Goal: Transaction & Acquisition: Book appointment/travel/reservation

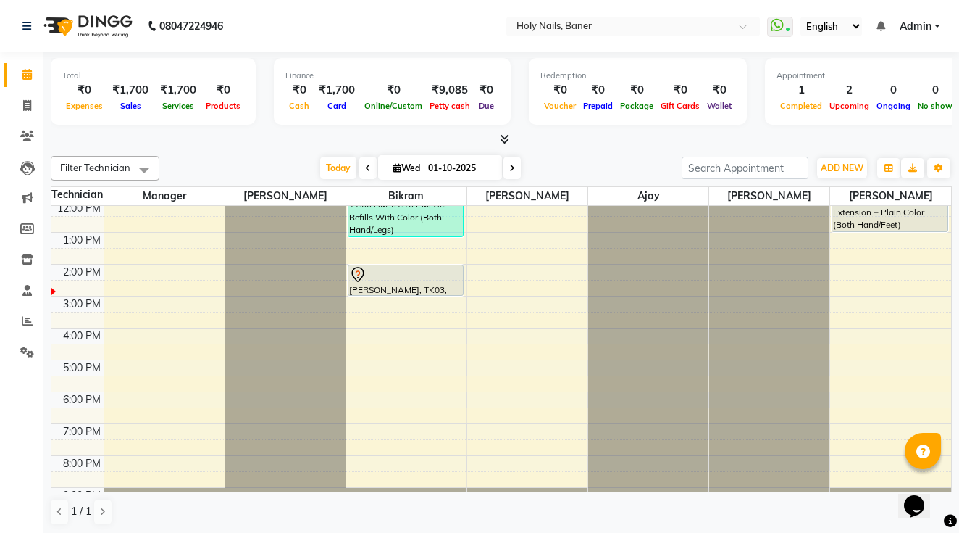
click at [460, 168] on input "01-10-2025" at bounding box center [460, 168] width 72 height 22
select select "10"
select select "2025"
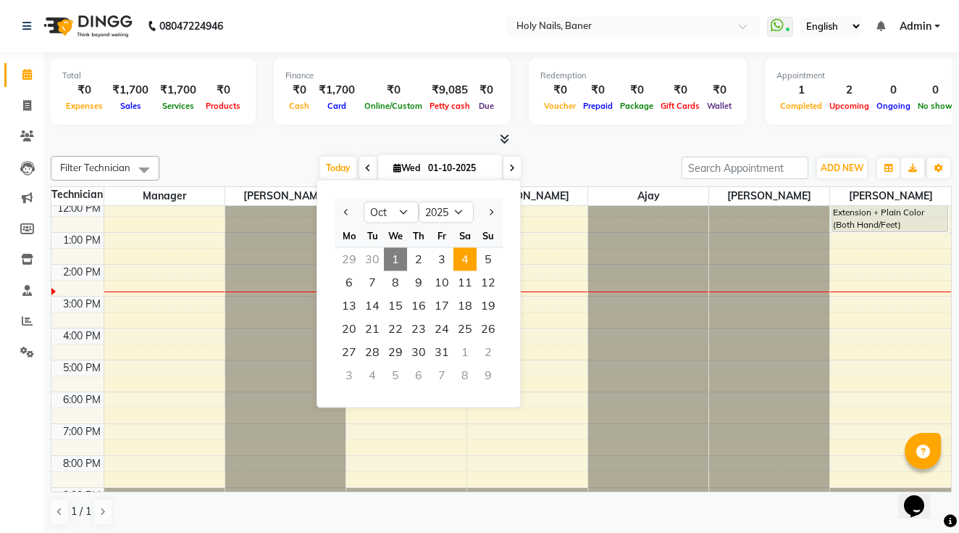
click at [464, 259] on span "4" at bounding box center [465, 259] width 23 height 23
type input "04-10-2025"
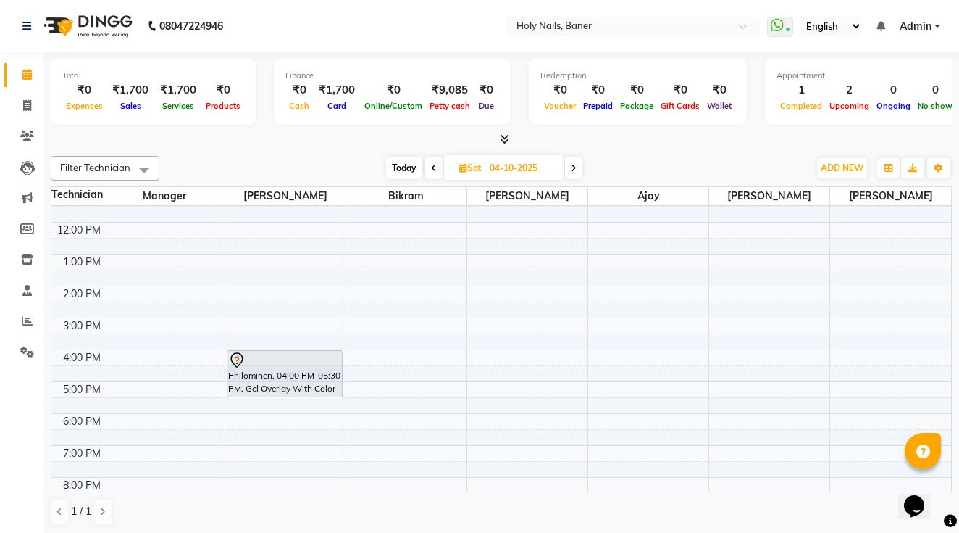
scroll to position [108, 0]
click at [599, 375] on div "8:00 AM 9:00 AM 10:00 AM 11:00 AM 12:00 PM 1:00 PM 2:00 PM 3:00 PM 4:00 PM 5:00…" at bounding box center [501, 321] width 900 height 446
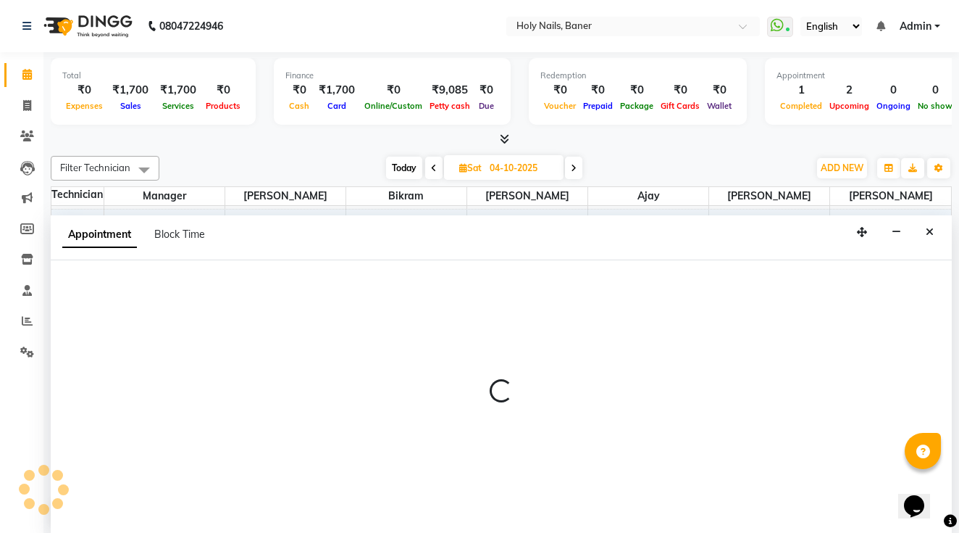
scroll to position [1, 0]
select select "76369"
select select "tentative"
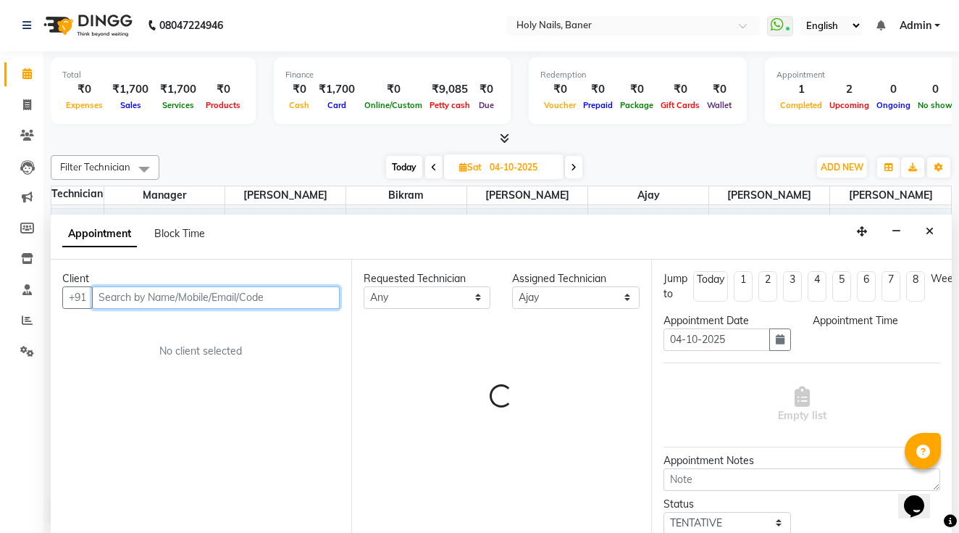
select select "990"
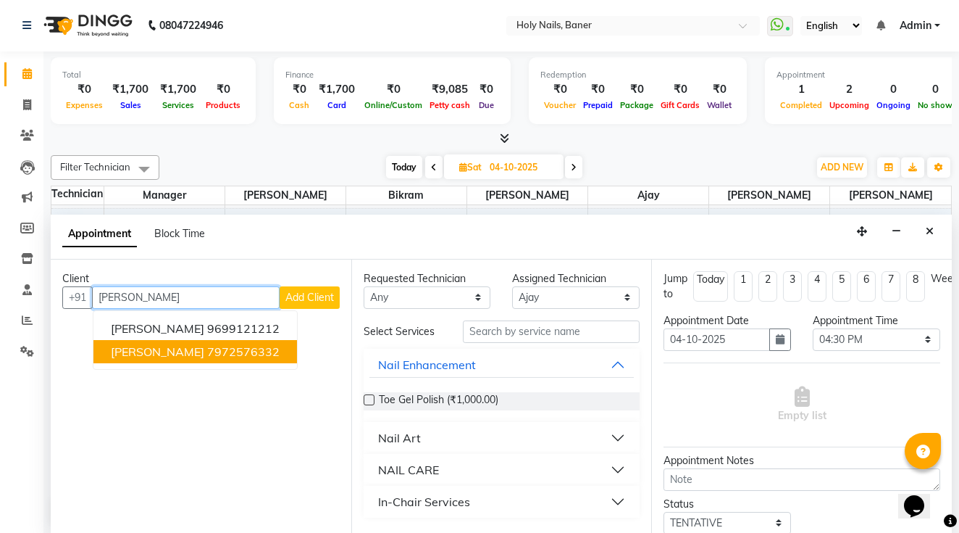
click at [163, 351] on span "Shruti Jagtiani" at bounding box center [157, 351] width 93 height 14
type input "7972576332"
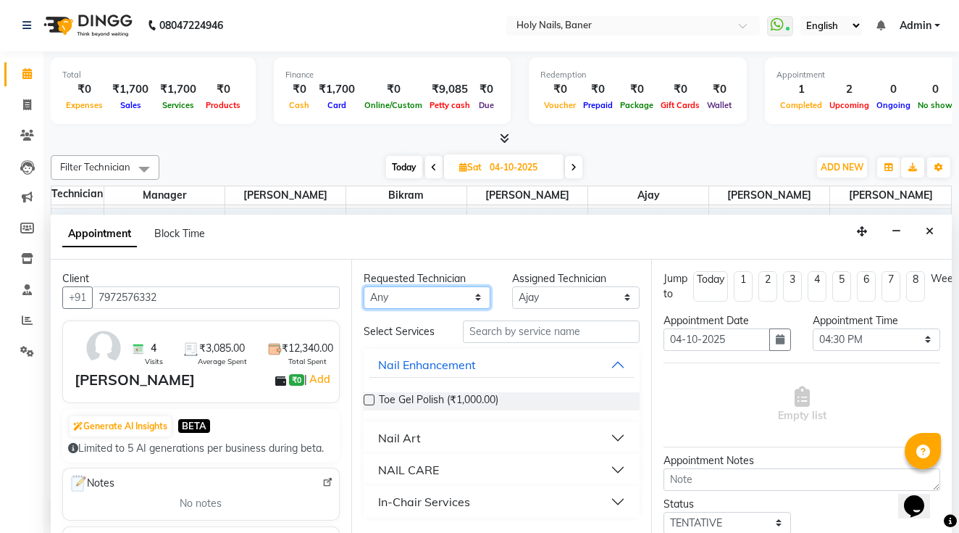
select select "76369"
click at [515, 333] on input "text" at bounding box center [551, 331] width 177 height 22
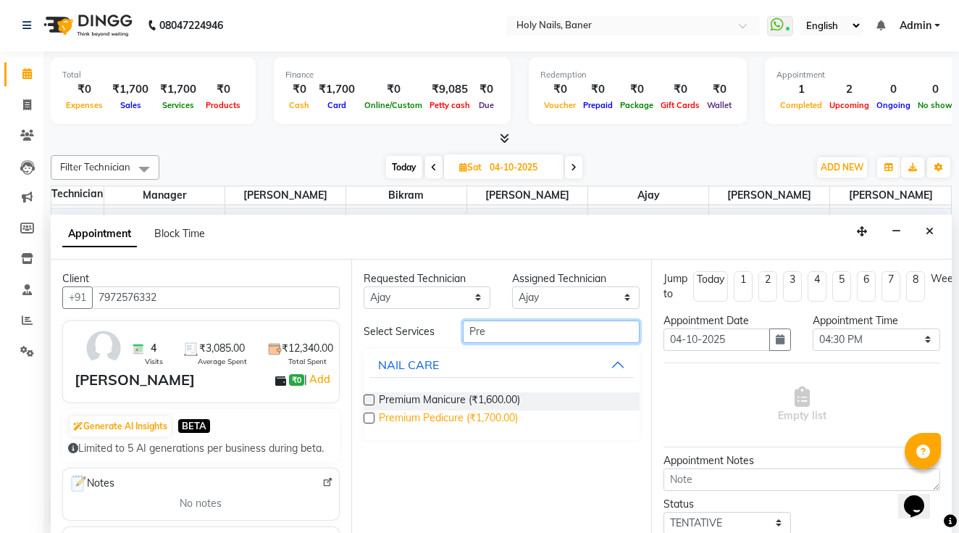
type input "Pre"
click at [511, 417] on span "Premium Pedicure (₹1,700.00)" at bounding box center [448, 419] width 139 height 18
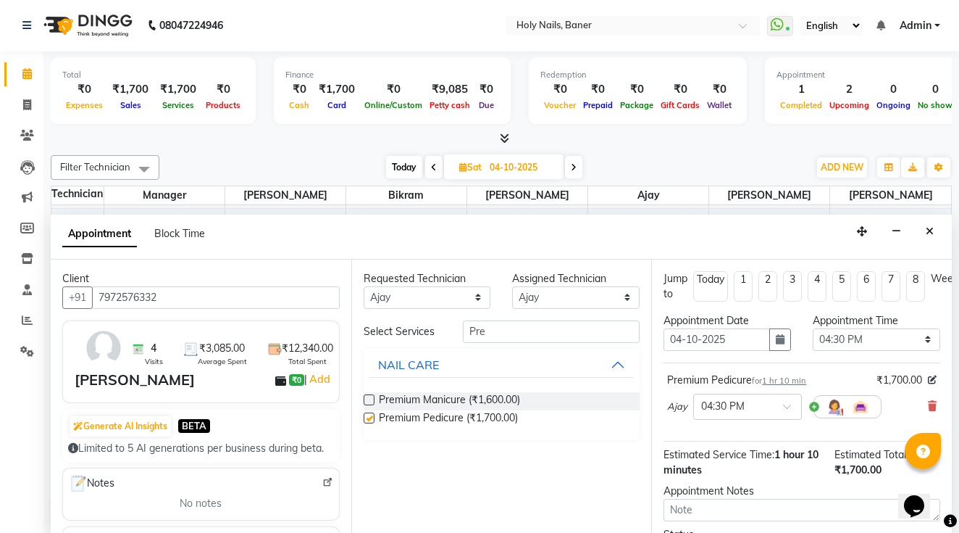
checkbox input "false"
select select "36616"
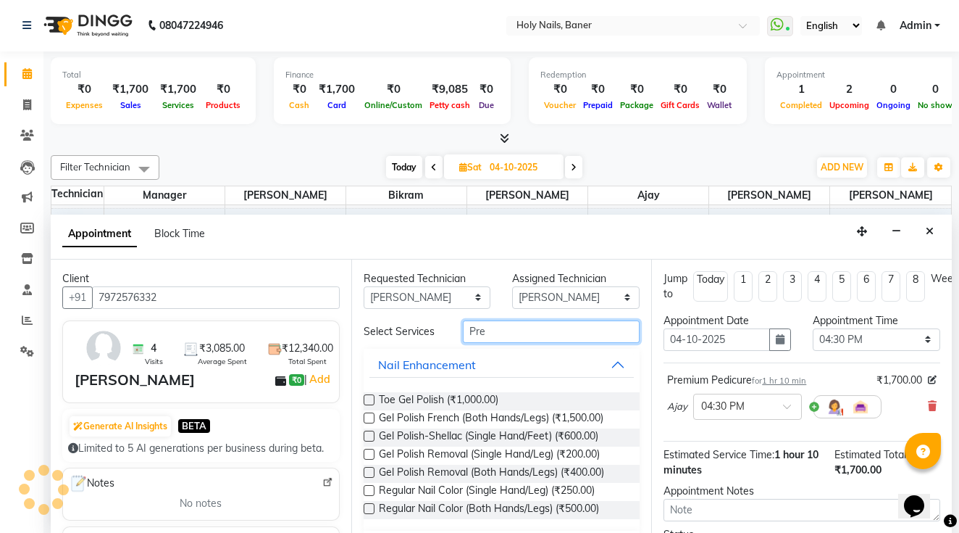
click at [516, 331] on input "Pre" at bounding box center [551, 331] width 177 height 22
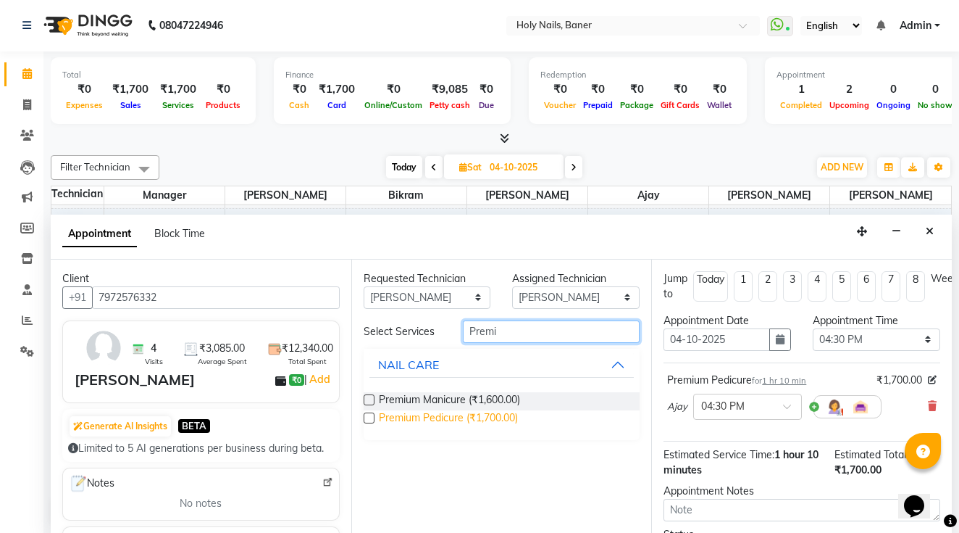
type input "Premi"
click at [496, 415] on span "Premium Pedicure (₹1,700.00)" at bounding box center [448, 419] width 139 height 18
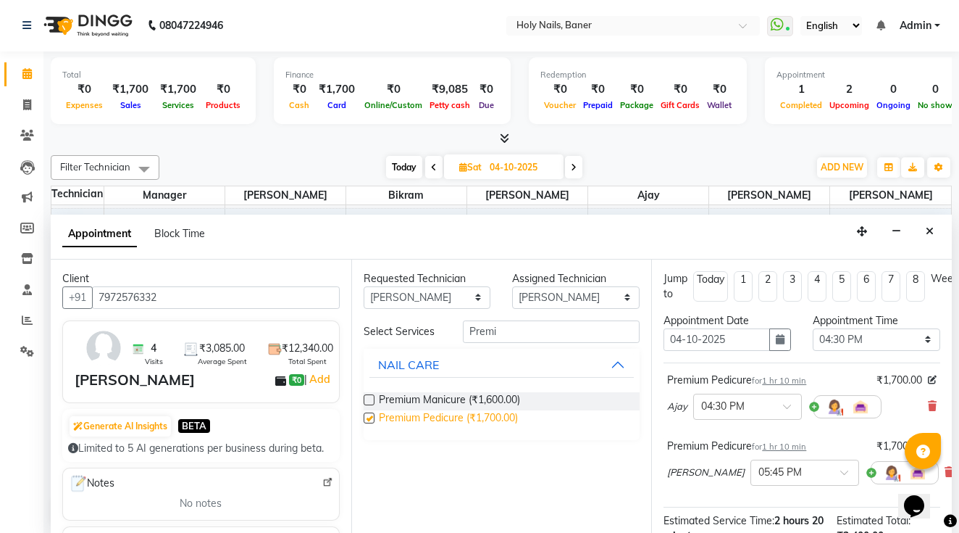
checkbox input "false"
select select "66406"
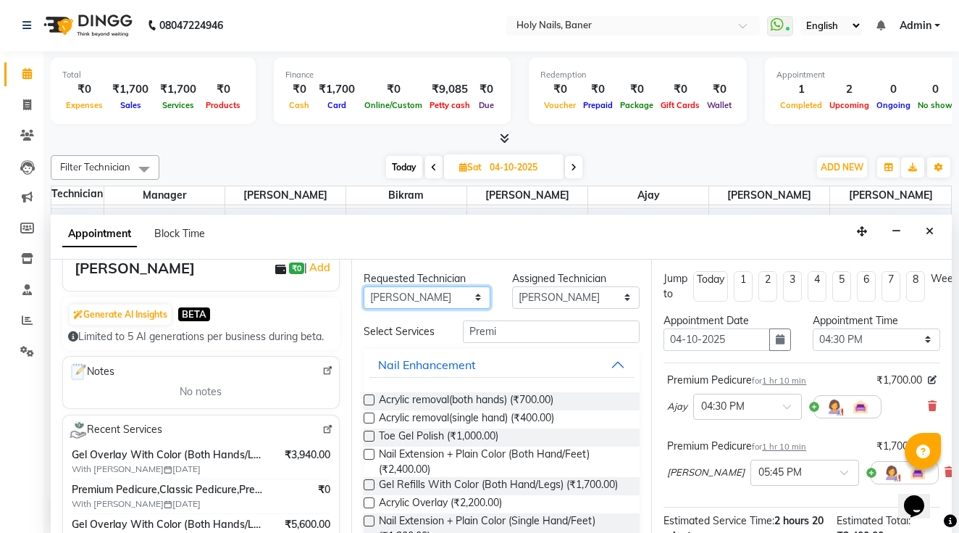
scroll to position [132, 0]
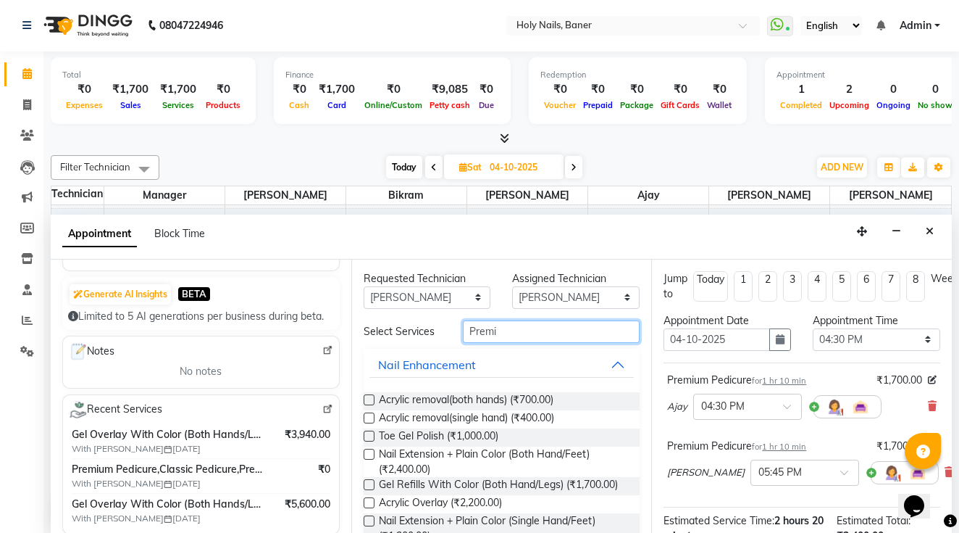
click at [485, 335] on input "Premi" at bounding box center [551, 331] width 177 height 22
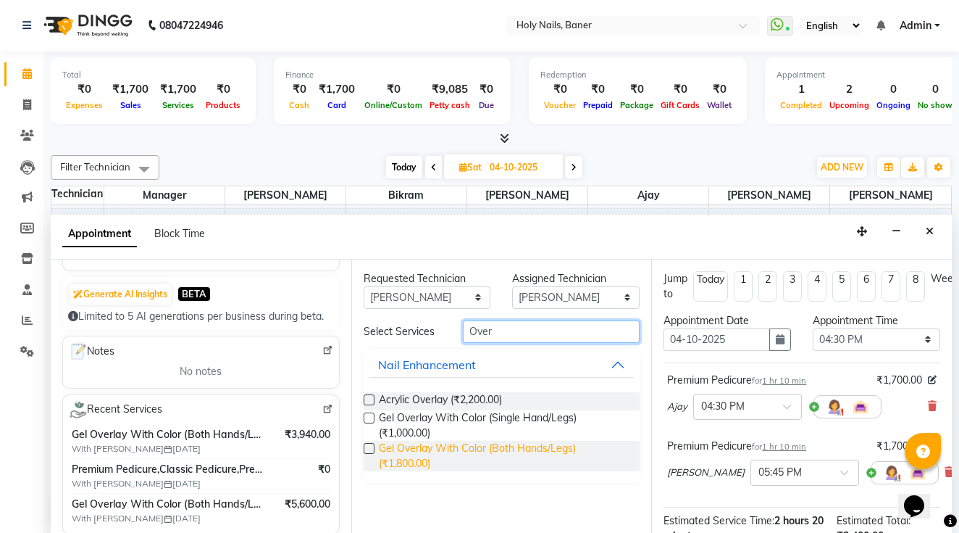
type input "Over"
click at [499, 446] on span "Gel Overlay With Color (Both Hands/Legs) (₹1,800.00)" at bounding box center [504, 456] width 250 height 30
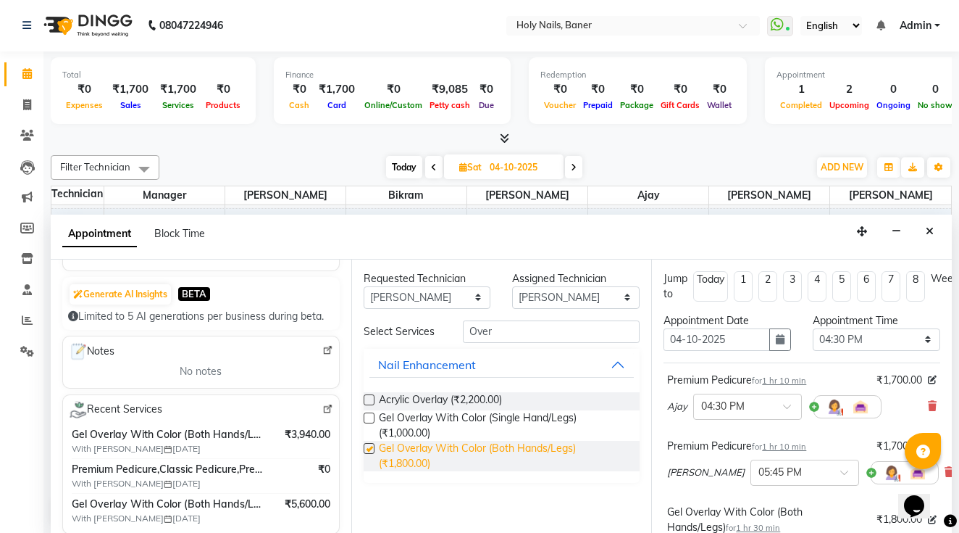
checkbox input "false"
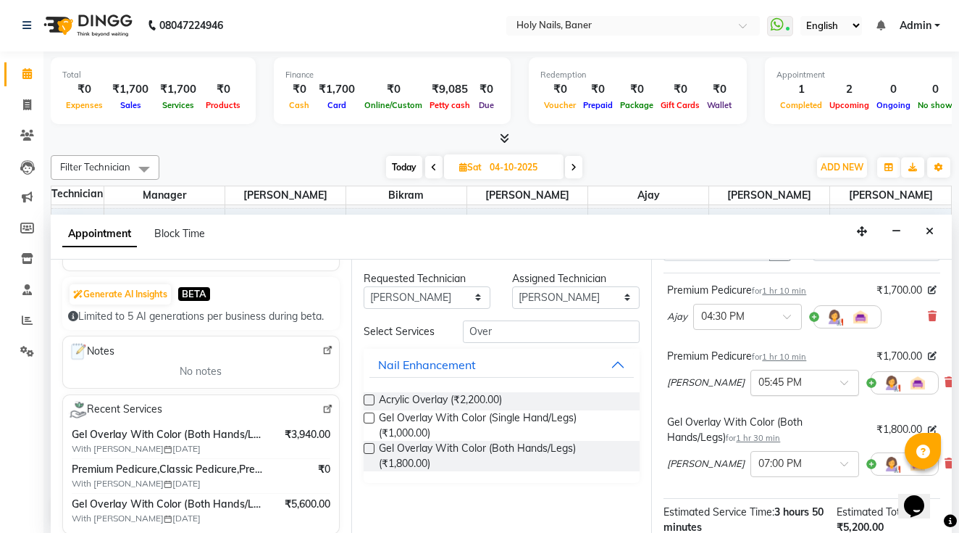
click at [759, 381] on input "text" at bounding box center [791, 381] width 64 height 15
click at [751, 433] on div "04:30 PM" at bounding box center [804, 433] width 107 height 27
click at [759, 460] on input "text" at bounding box center [791, 462] width 64 height 15
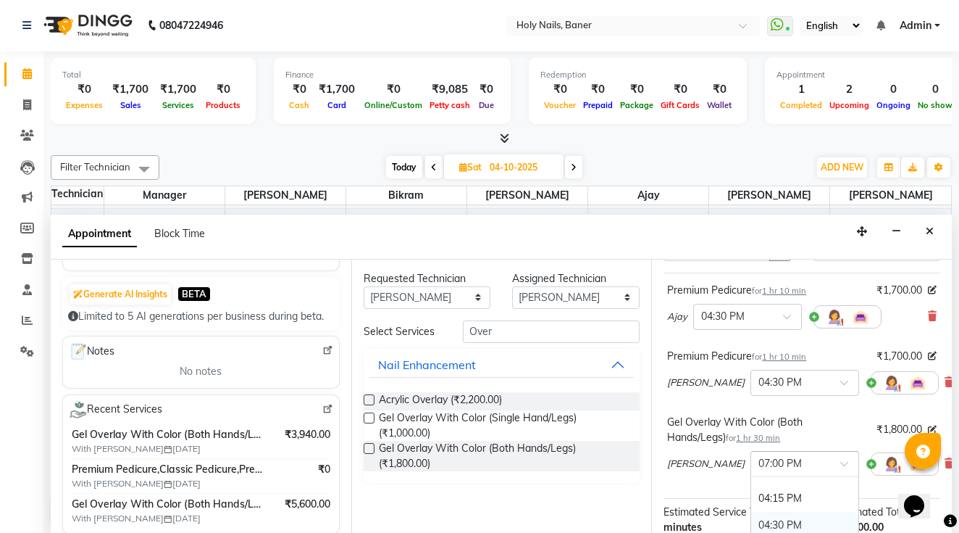
click at [751, 519] on div "04:30 PM" at bounding box center [804, 525] width 107 height 27
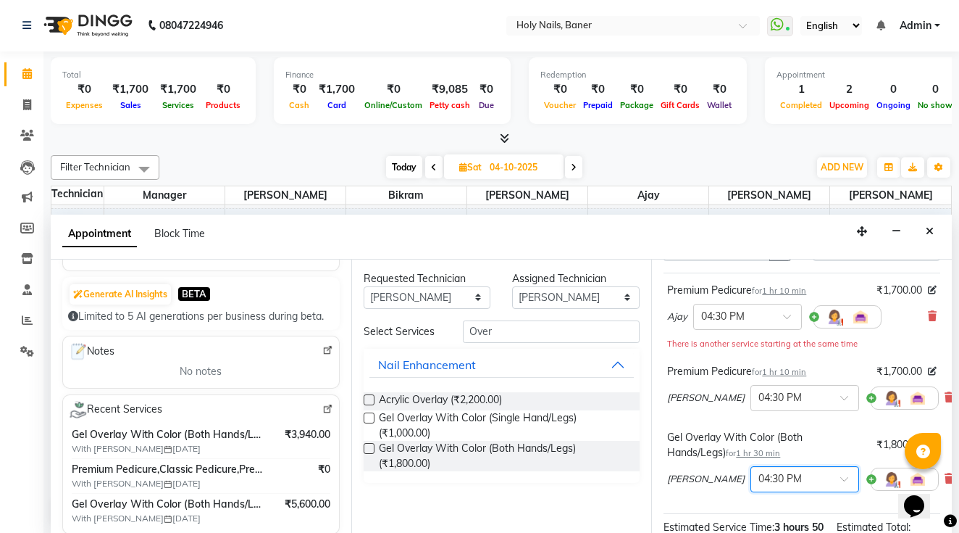
click at [786, 419] on div "Premium Pedicure for 1 hr 10 min ₹1,700.00 Ajay × 04:30 PM There is another ser…" at bounding box center [802, 392] width 277 height 241
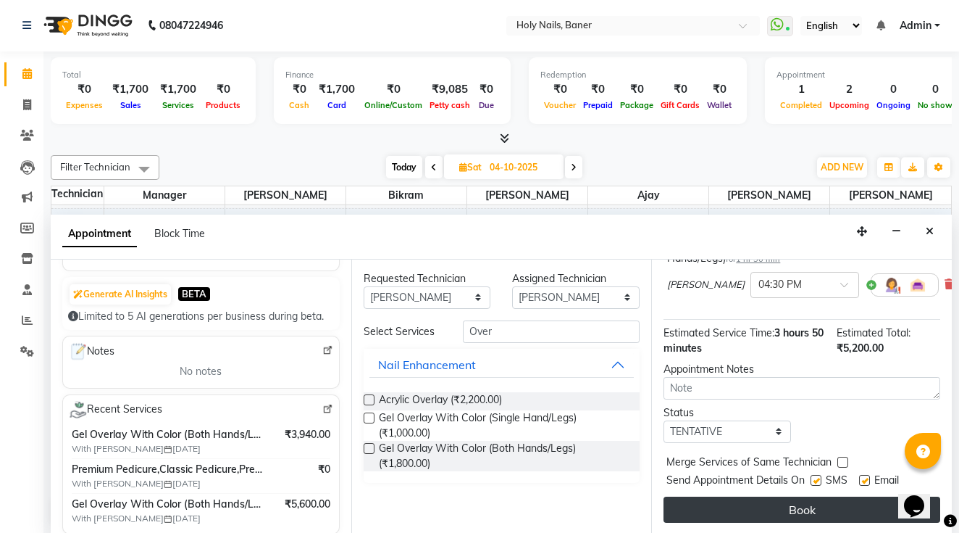
scroll to position [284, 0]
click at [758, 509] on button "Book" at bounding box center [802, 509] width 277 height 26
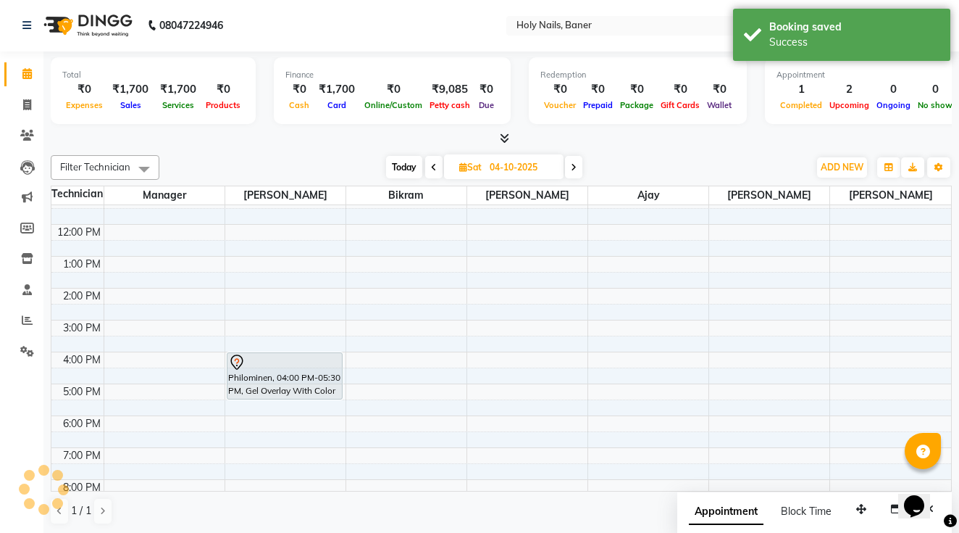
scroll to position [0, 0]
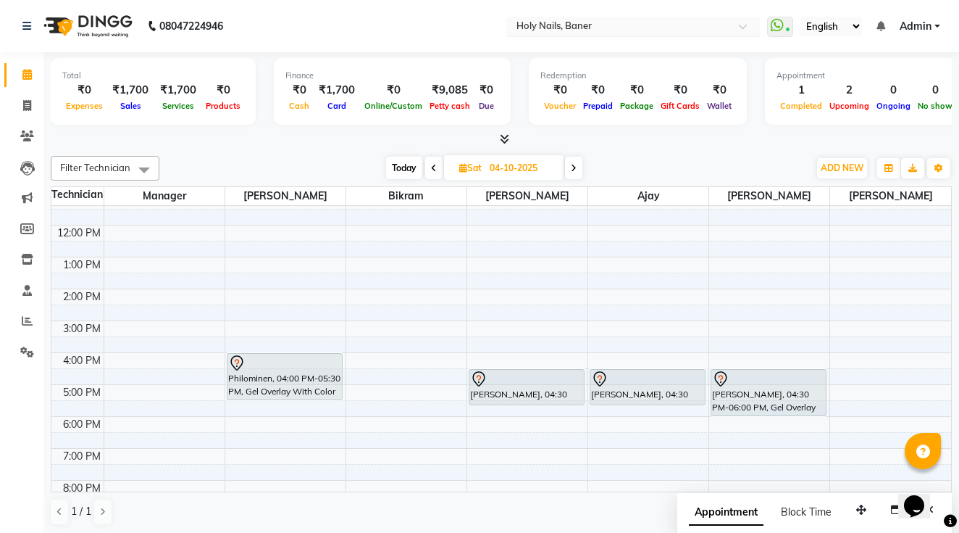
click at [514, 23] on input "text" at bounding box center [619, 27] width 210 height 14
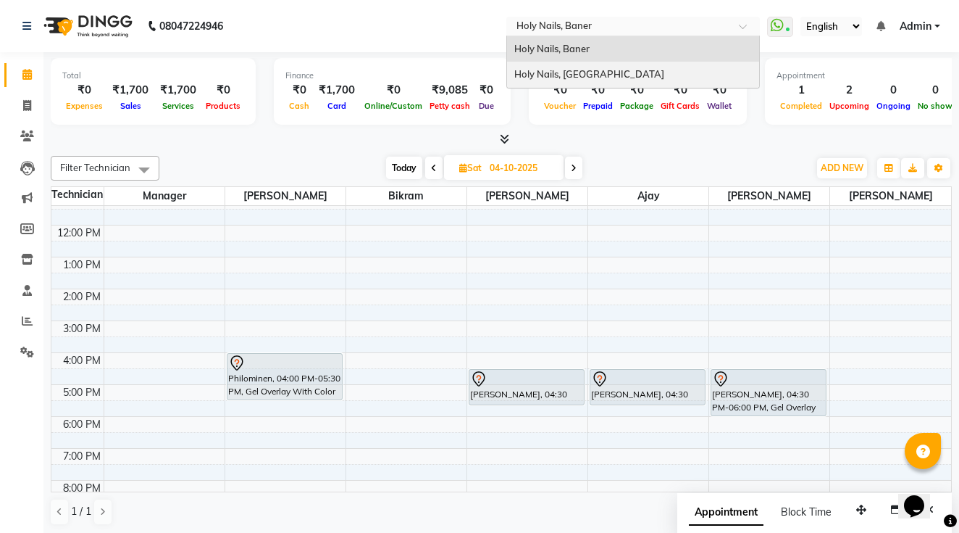
click at [514, 72] on span "Holy Nails, [GEOGRAPHIC_DATA]" at bounding box center [589, 74] width 150 height 12
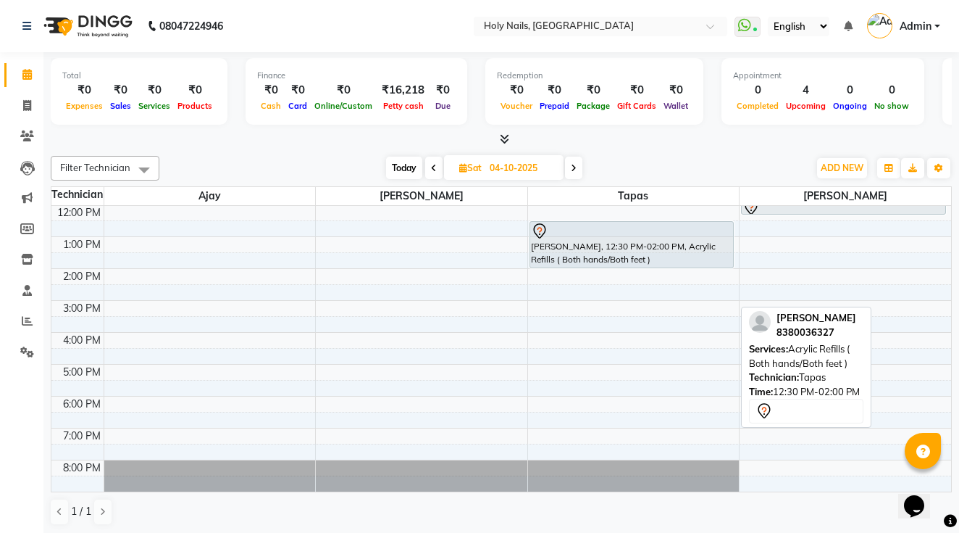
scroll to position [128, 0]
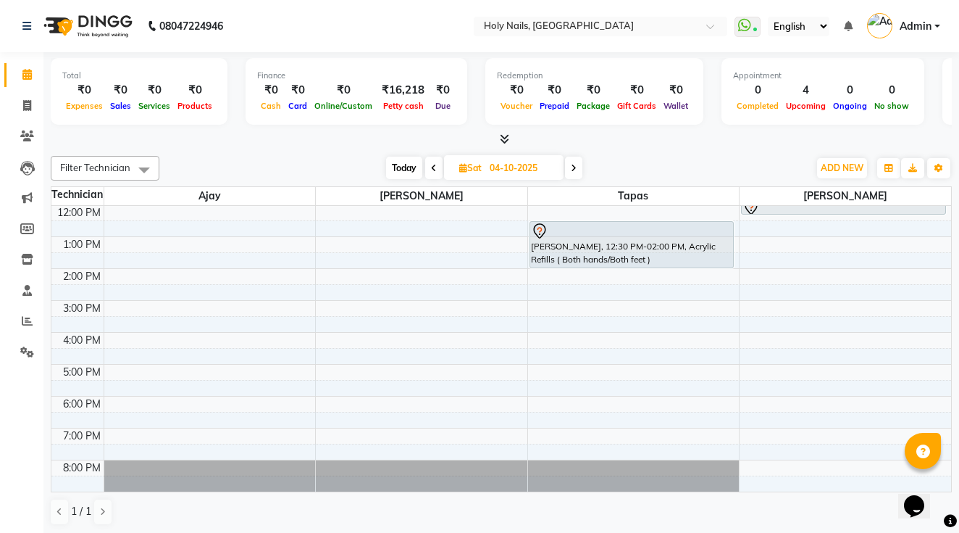
click at [411, 170] on span "Today" at bounding box center [404, 168] width 36 height 22
type input "01-10-2025"
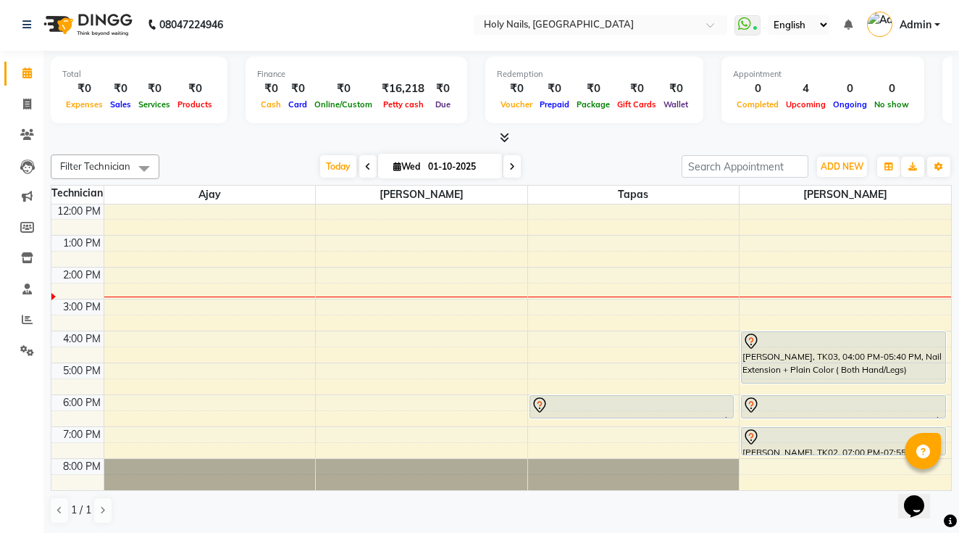
scroll to position [1, 0]
click at [446, 172] on input "01-10-2025" at bounding box center [460, 168] width 72 height 22
select select "10"
select select "2025"
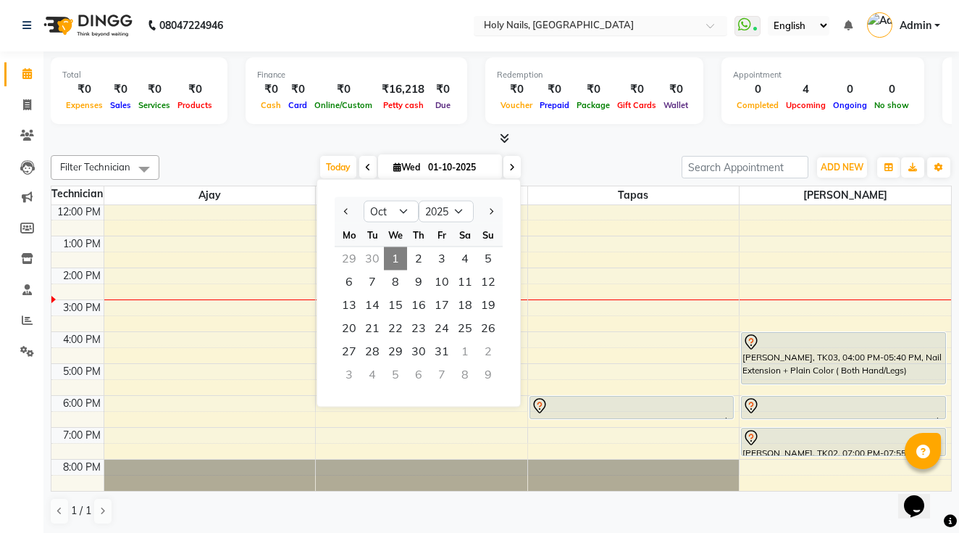
click at [474, 33] on div "Select Location × Holy Nails, Koregaon Park" at bounding box center [601, 26] width 254 height 20
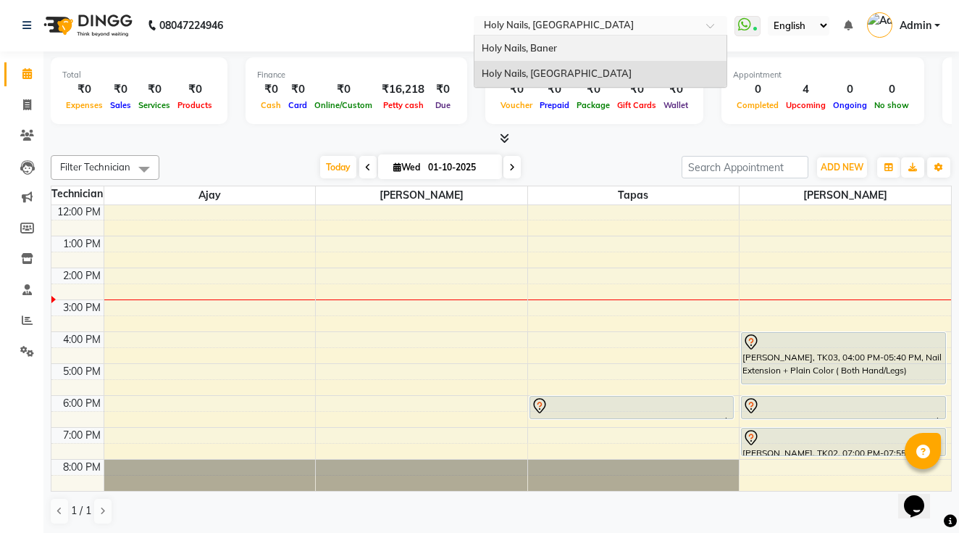
click at [475, 51] on div "Holy Nails, Baner" at bounding box center [601, 49] width 252 height 26
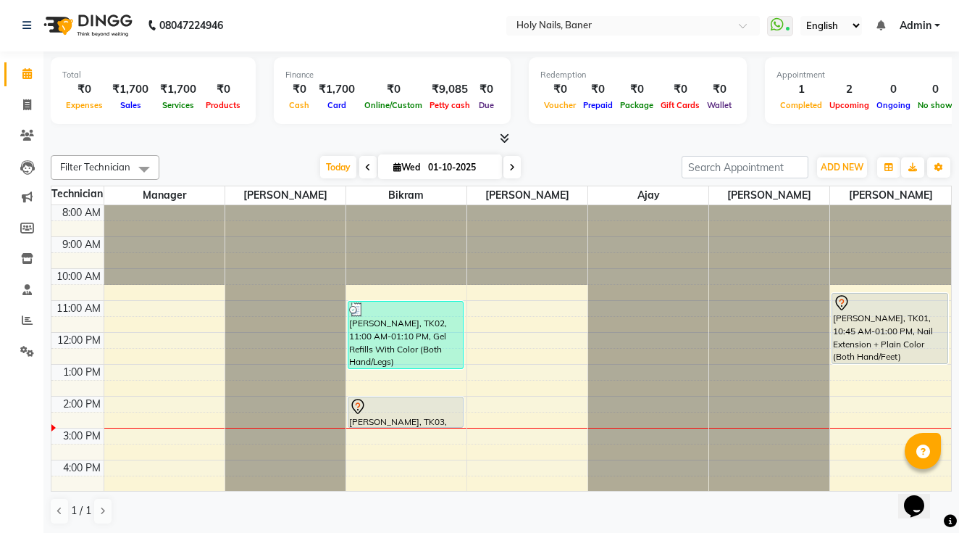
click at [430, 164] on input "01-10-2025" at bounding box center [460, 168] width 72 height 22
select select "10"
select select "2025"
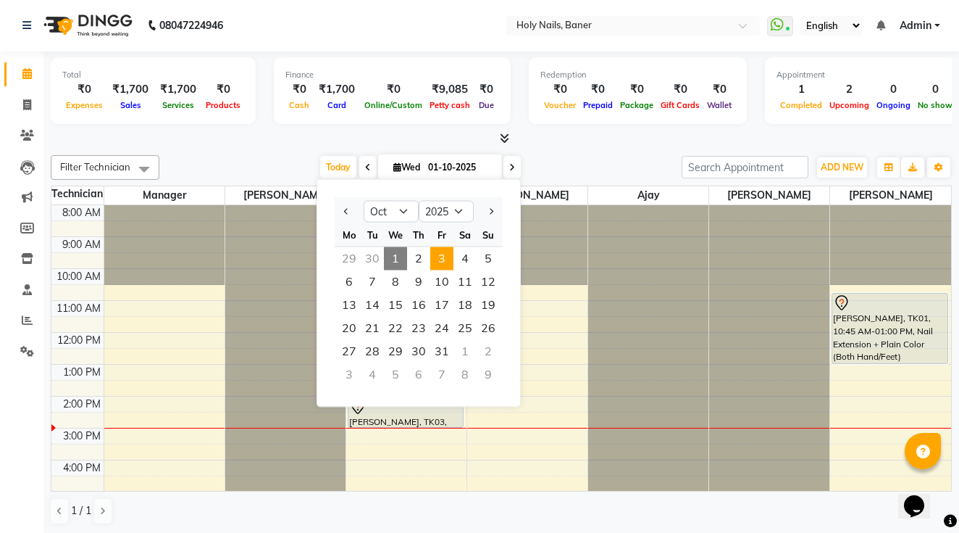
click at [437, 264] on span "3" at bounding box center [441, 258] width 23 height 23
type input "03-10-2025"
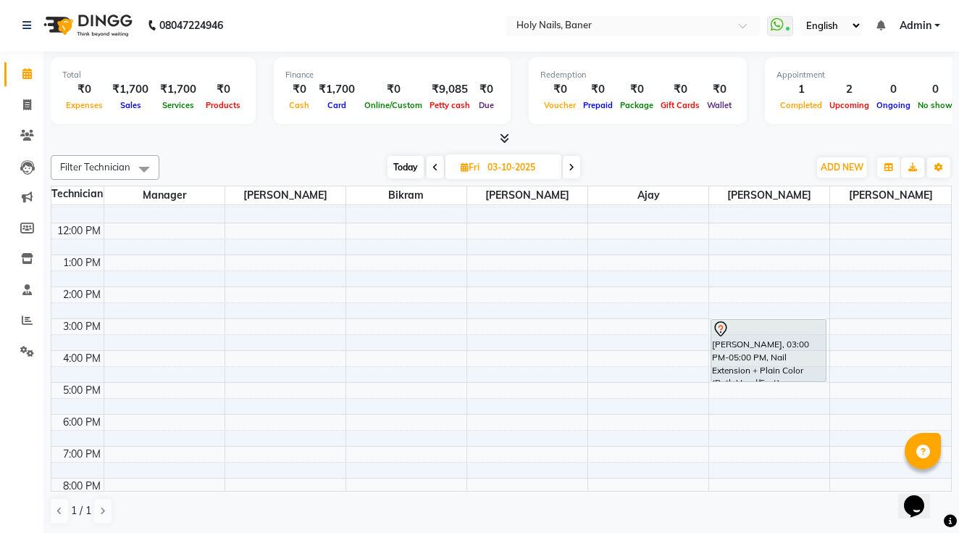
scroll to position [105, 0]
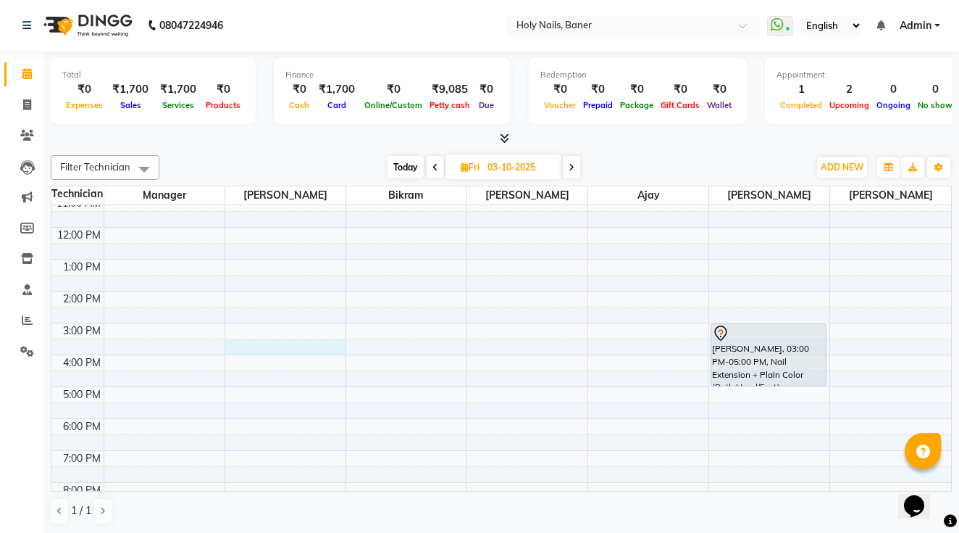
click at [238, 341] on div "8:00 AM 9:00 AM 10:00 AM 11:00 AM 12:00 PM 1:00 PM 2:00 PM 3:00 PM 4:00 PM 5:00…" at bounding box center [501, 323] width 900 height 446
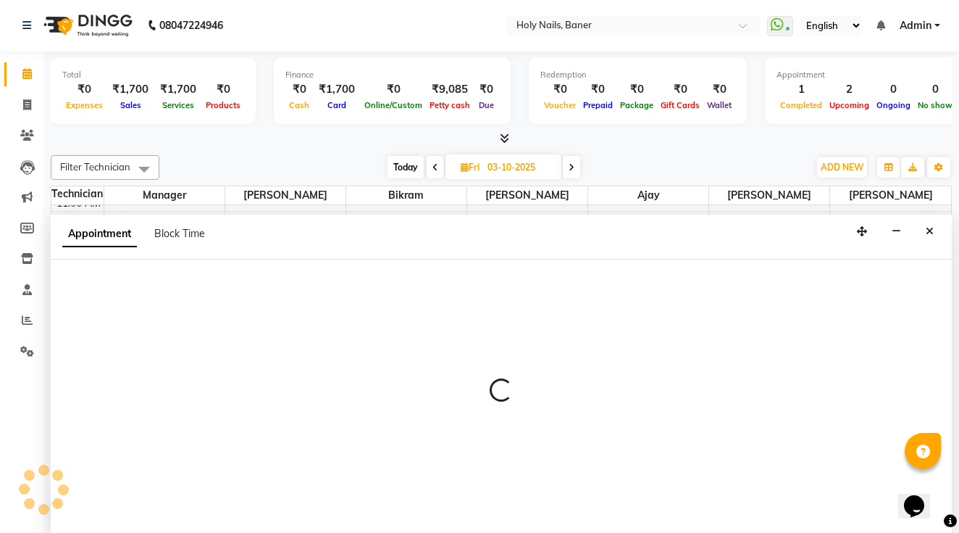
select select "66405"
select select "930"
select select "tentative"
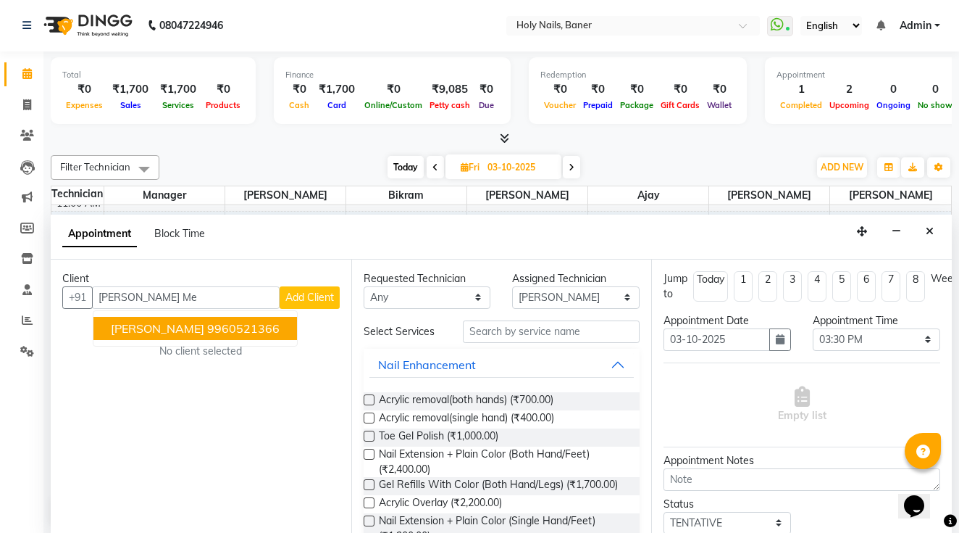
click at [212, 321] on ngb-highlight "9960521366" at bounding box center [243, 328] width 72 height 14
type input "9960521366"
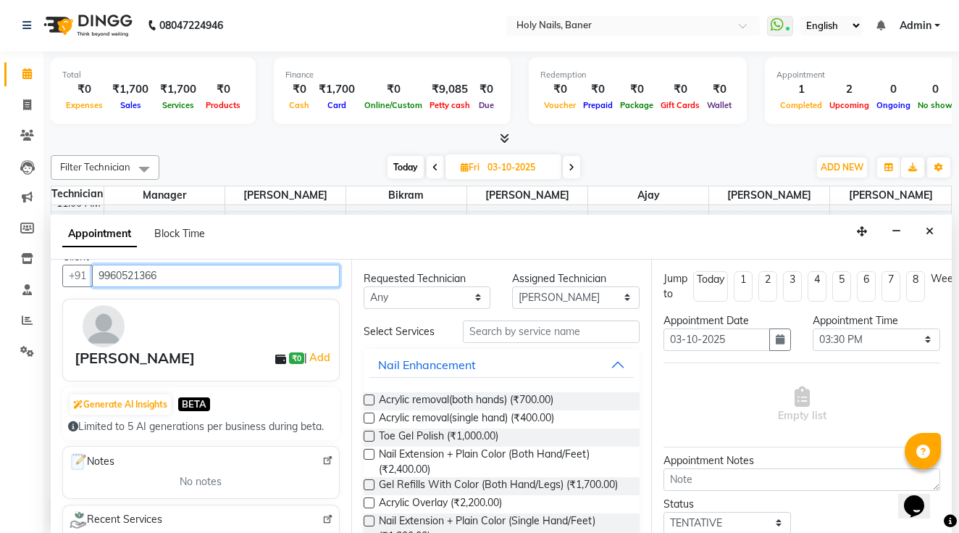
scroll to position [0, 0]
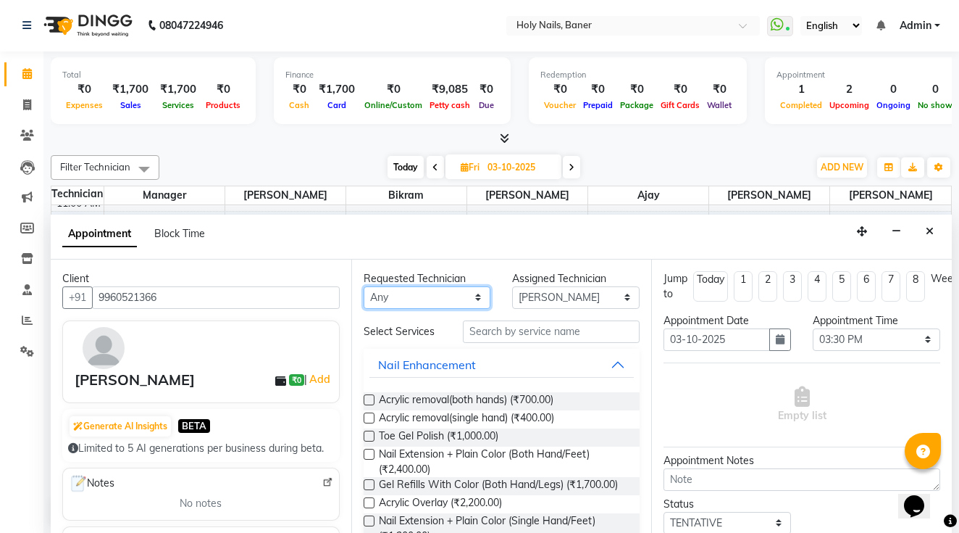
select select "66405"
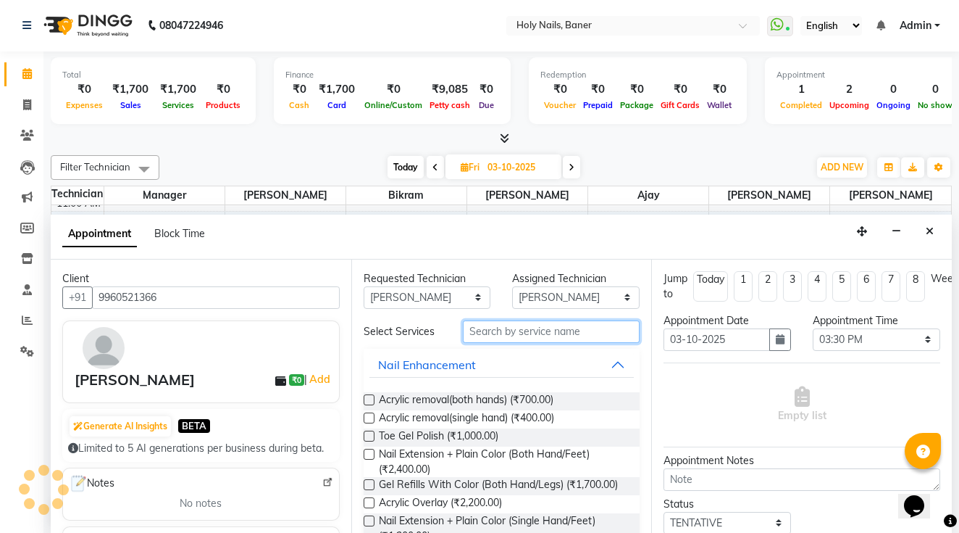
click at [504, 326] on input "text" at bounding box center [551, 331] width 177 height 22
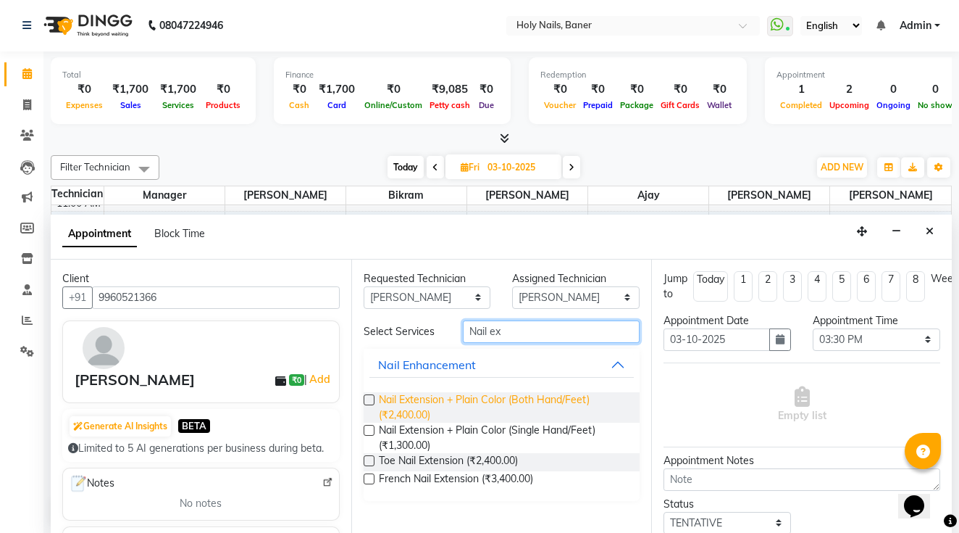
type input "Nail ex"
click at [464, 403] on span "Nail Extension + Plain Color (Both Hand/Feet) (₹2,400.00)" at bounding box center [504, 407] width 250 height 30
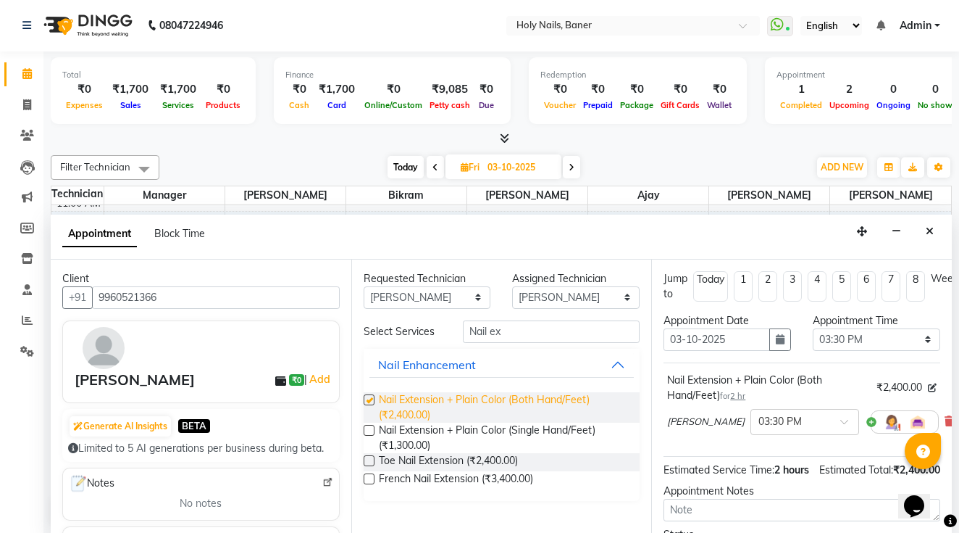
checkbox input "false"
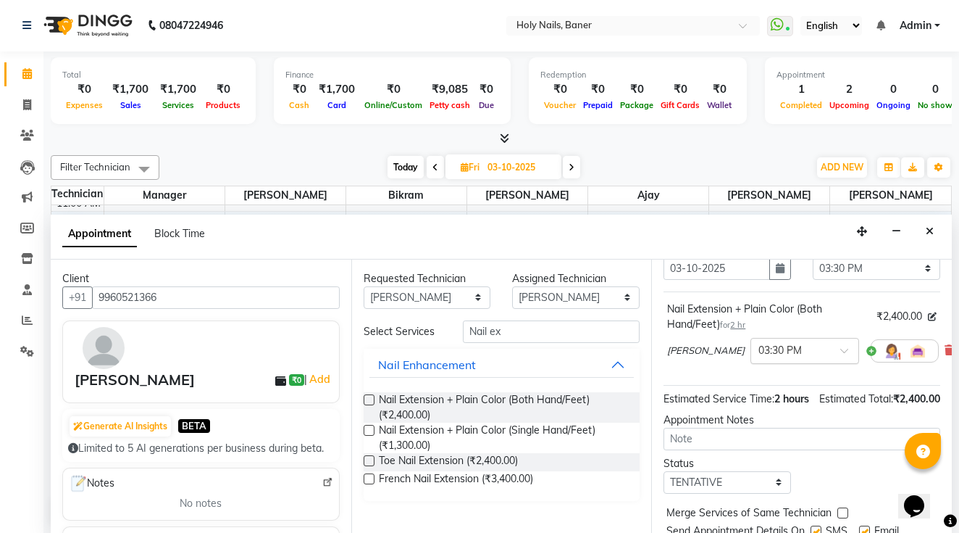
click at [759, 349] on input "text" at bounding box center [791, 349] width 64 height 15
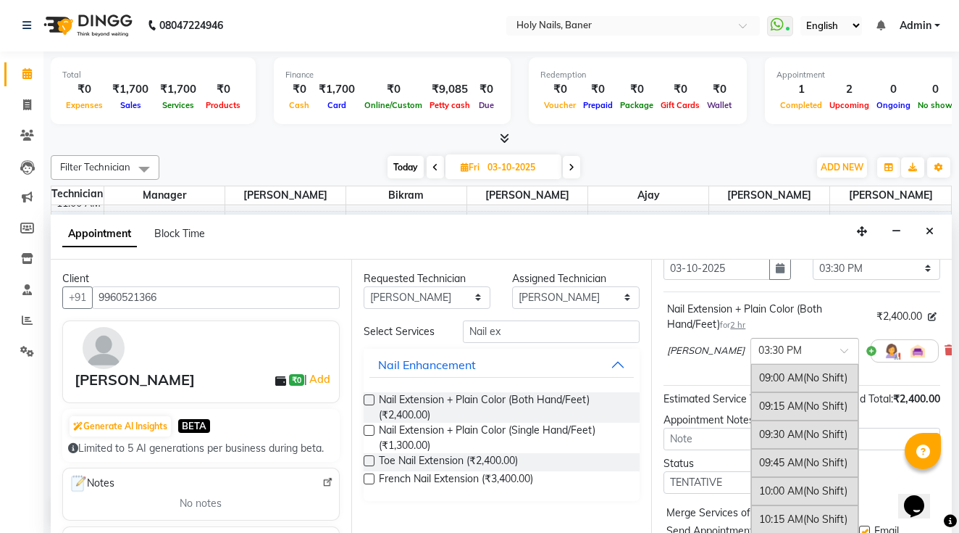
scroll to position [706, 0]
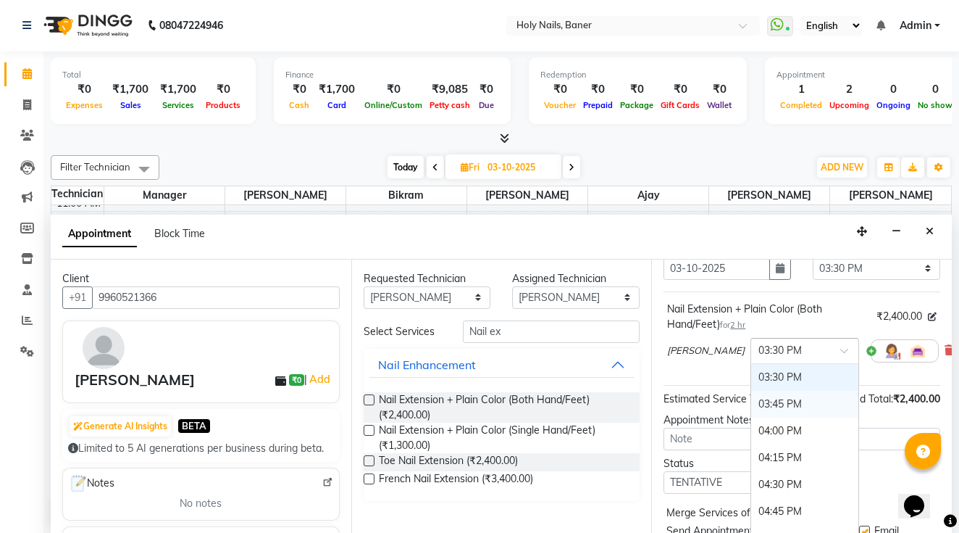
click at [751, 399] on div "03:45 PM" at bounding box center [804, 404] width 107 height 27
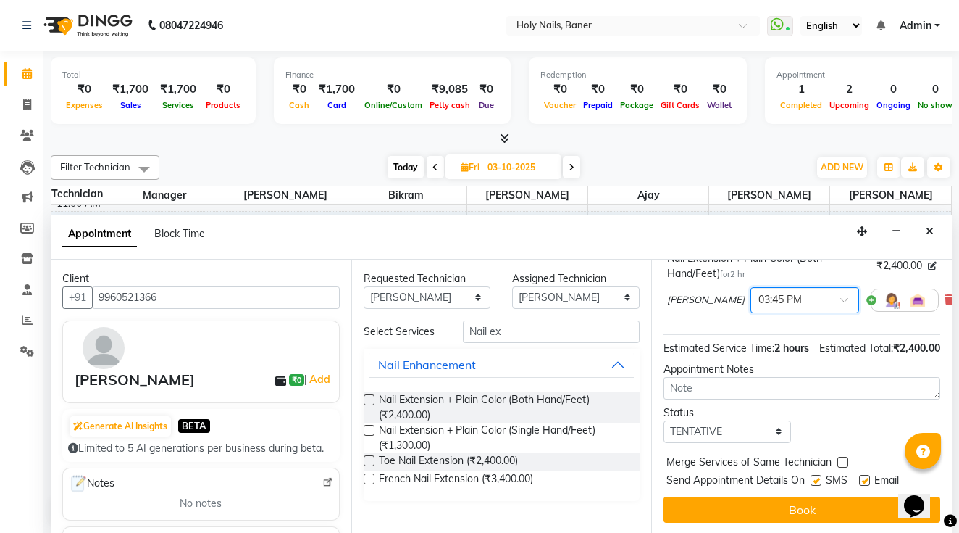
scroll to position [122, 0]
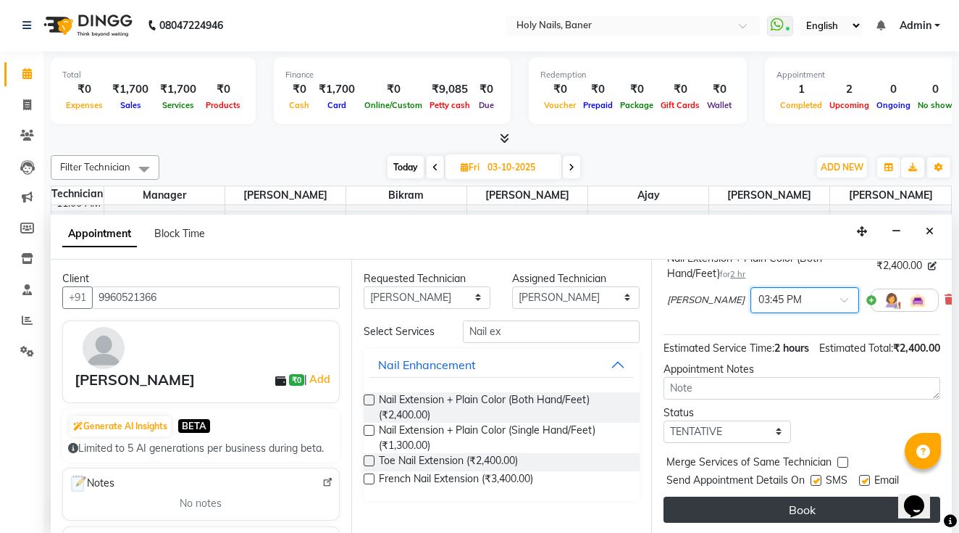
click at [762, 498] on button "Book" at bounding box center [802, 509] width 277 height 26
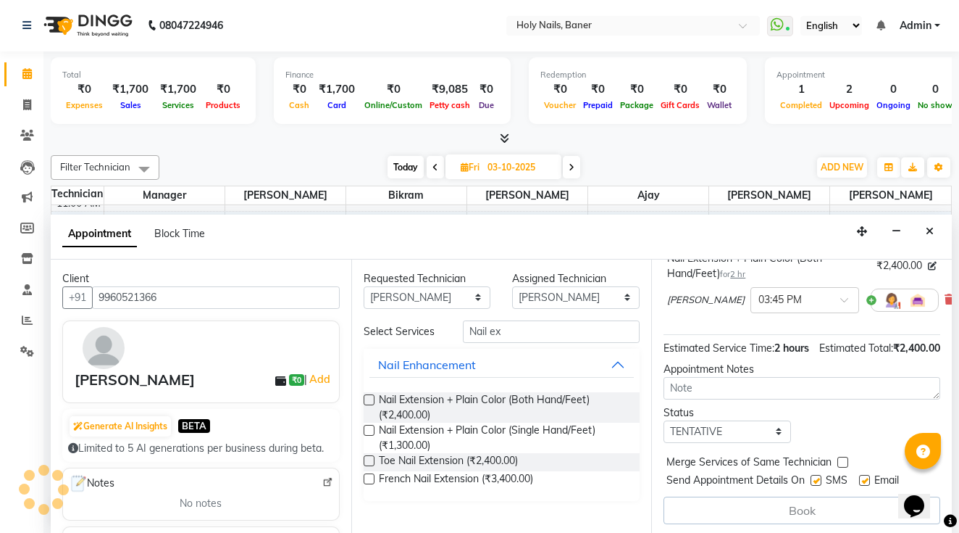
scroll to position [0, 0]
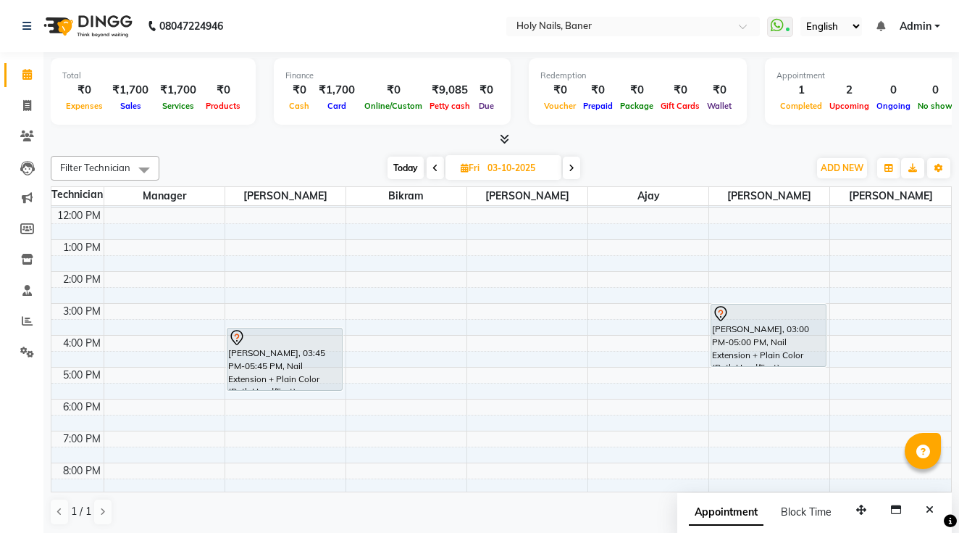
click at [404, 164] on span "Today" at bounding box center [406, 168] width 36 height 22
type input "01-10-2025"
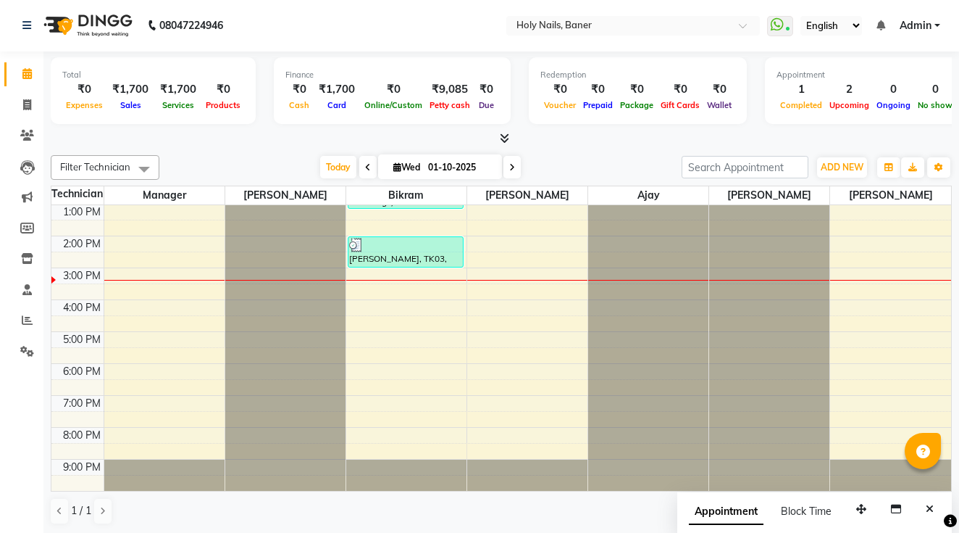
scroll to position [86, 0]
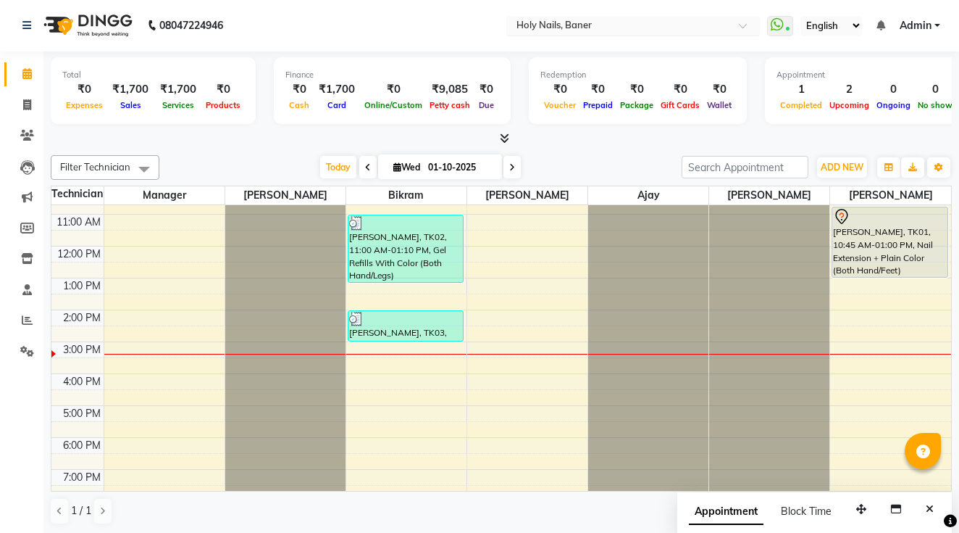
click at [514, 28] on input "text" at bounding box center [619, 27] width 210 height 14
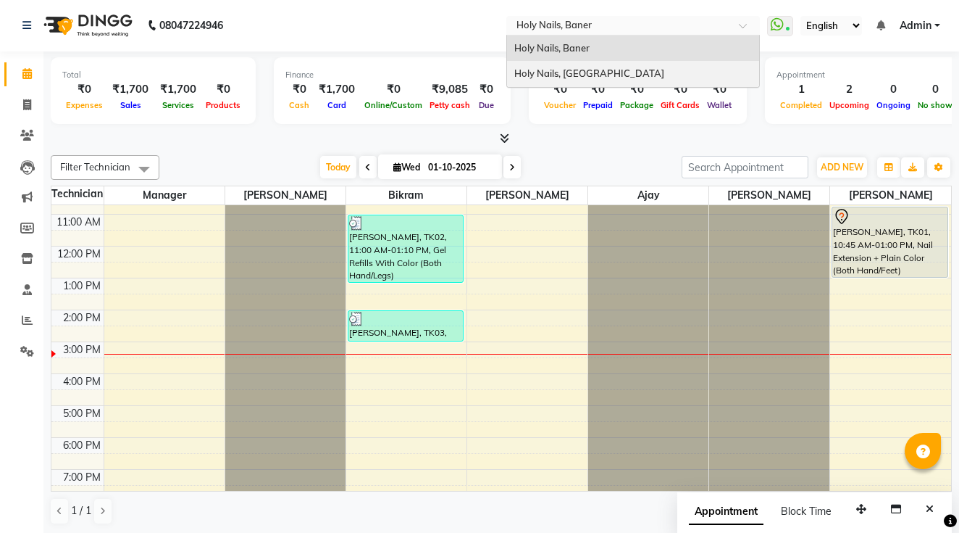
click at [514, 67] on span "Holy Nails, [GEOGRAPHIC_DATA]" at bounding box center [589, 73] width 150 height 12
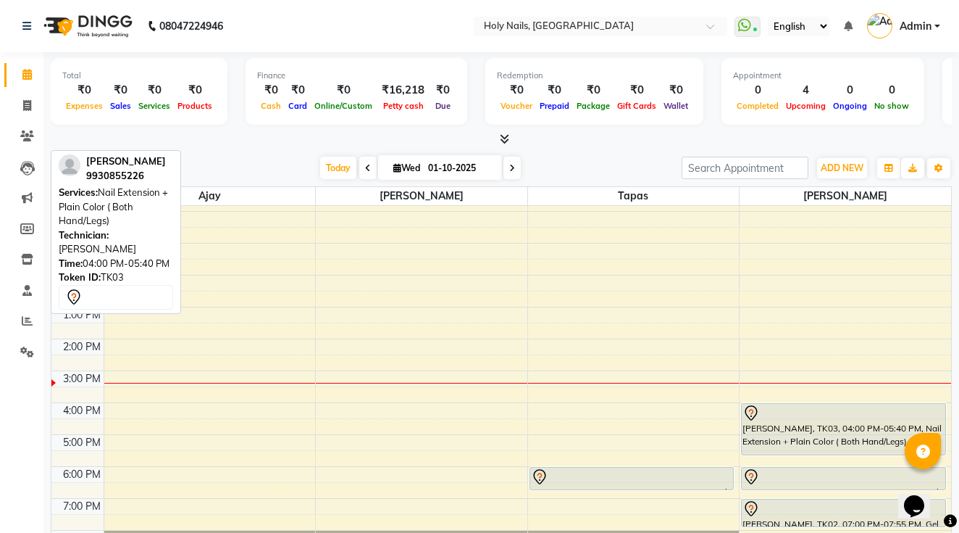
scroll to position [58, 0]
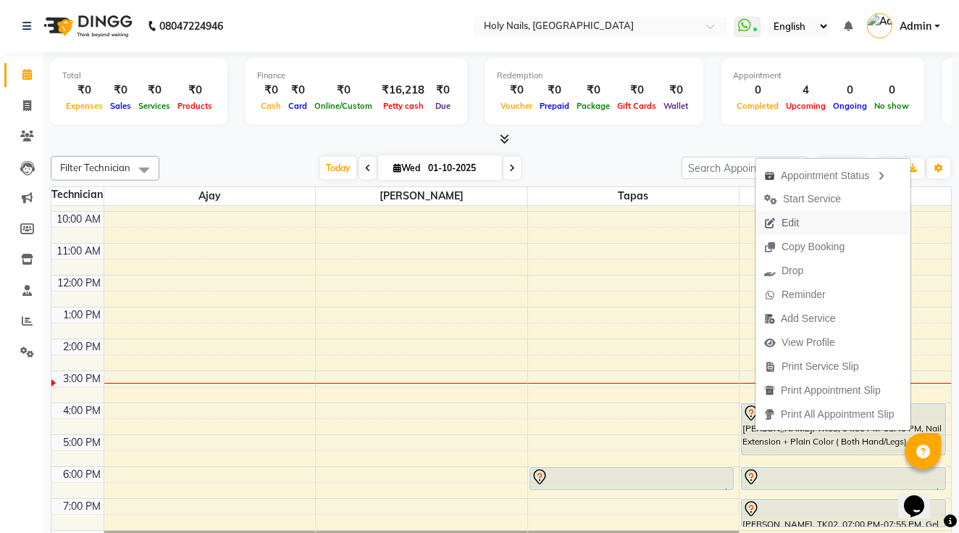
click at [804, 220] on span "Edit" at bounding box center [782, 223] width 52 height 24
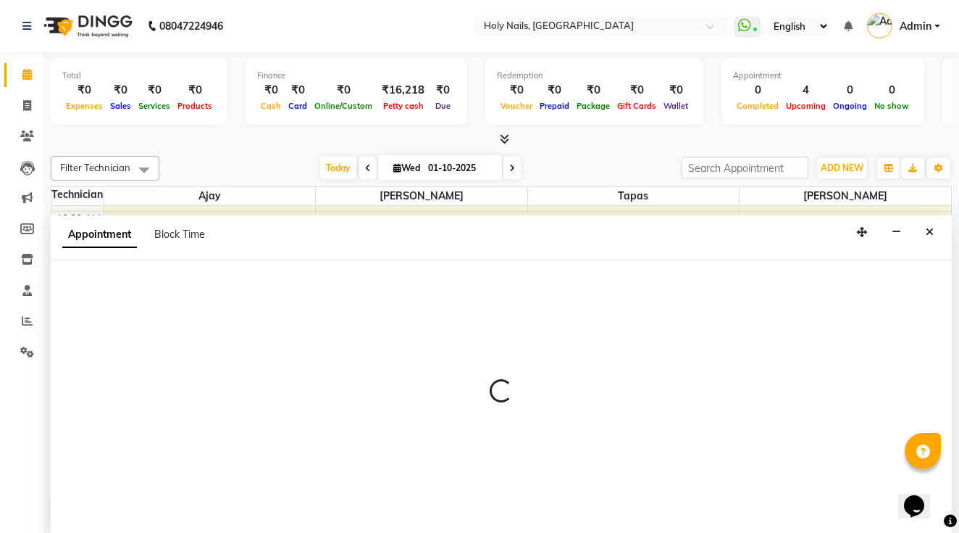
select select "43997"
select select "960"
select select "tentative"
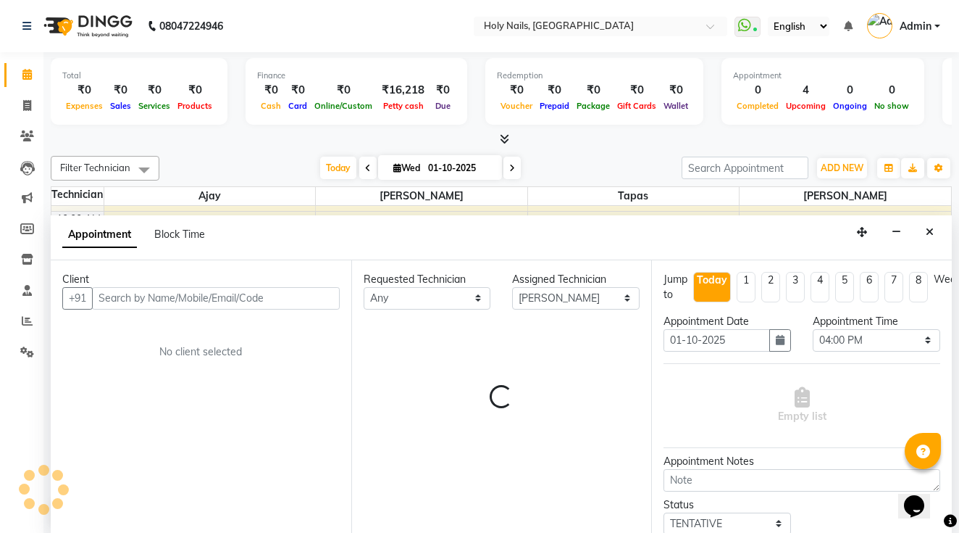
scroll to position [0, 0]
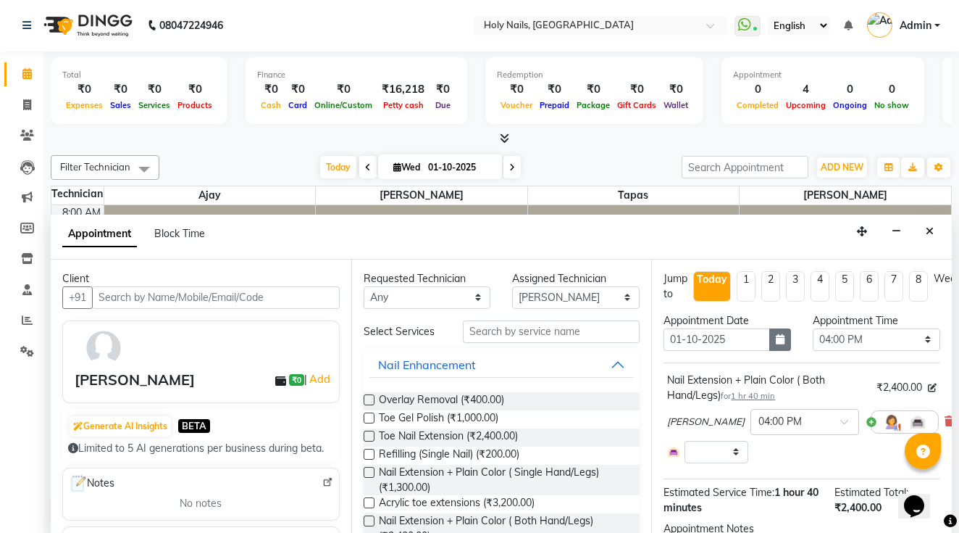
click at [778, 335] on icon "button" at bounding box center [780, 339] width 9 height 10
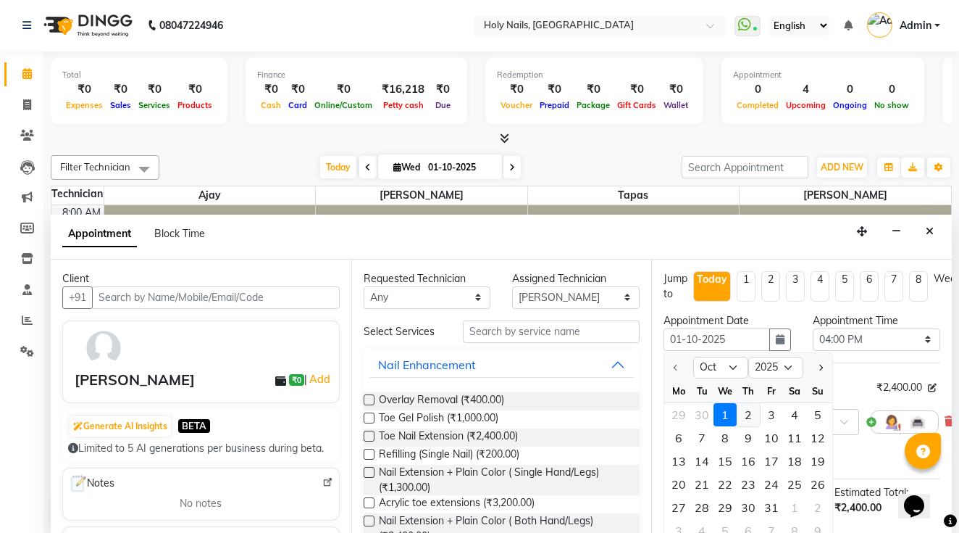
scroll to position [128, 0]
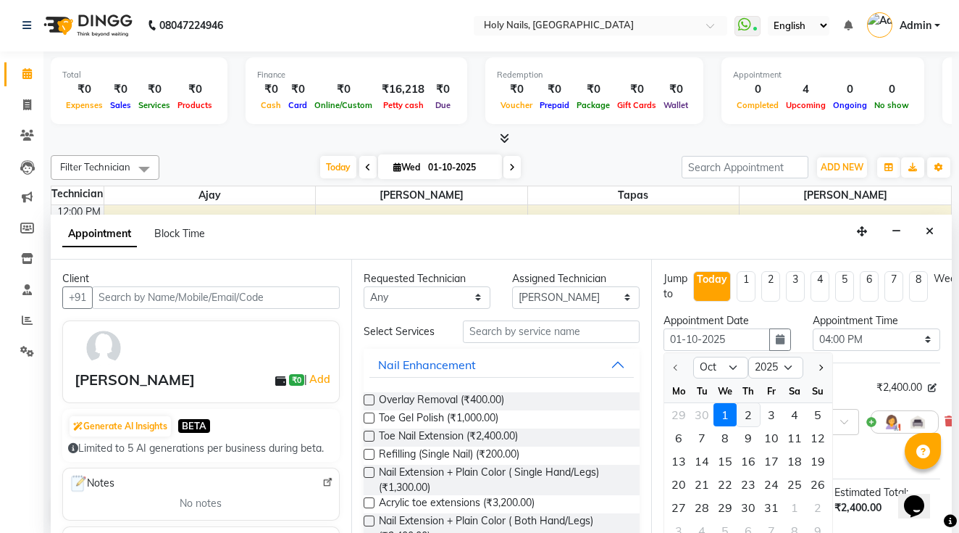
select select "2963"
click at [770, 409] on div "3" at bounding box center [771, 414] width 23 height 23
type input "03-10-2025"
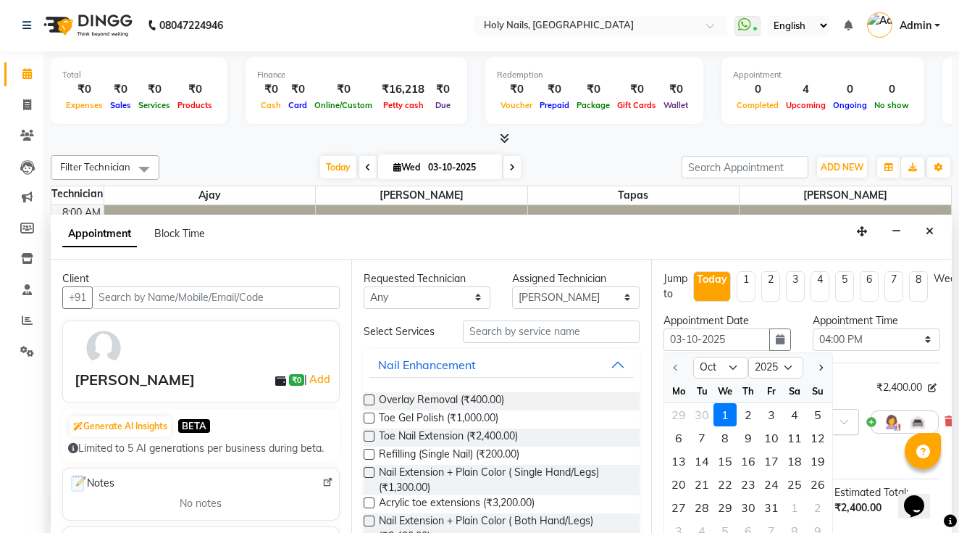
select select "960"
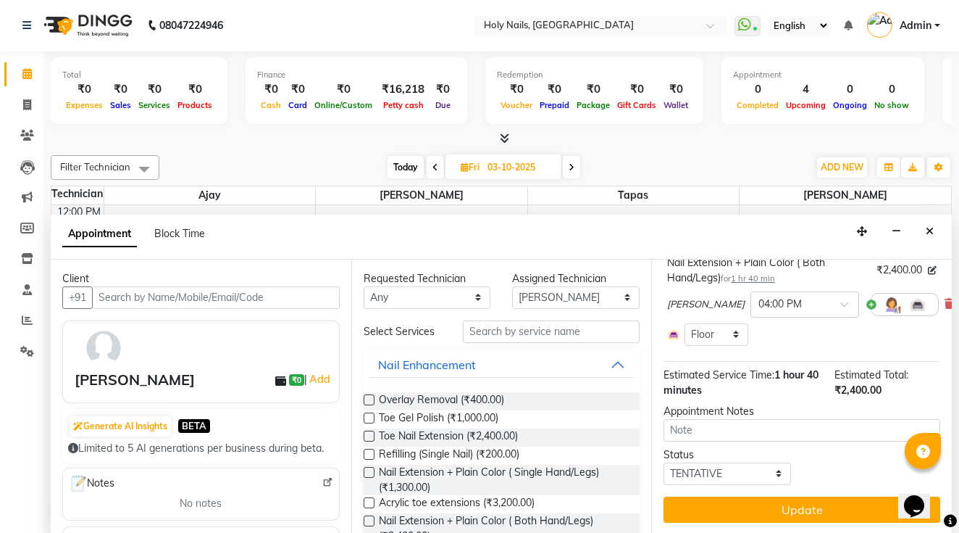
scroll to position [117, 0]
click at [773, 299] on input "text" at bounding box center [791, 303] width 64 height 15
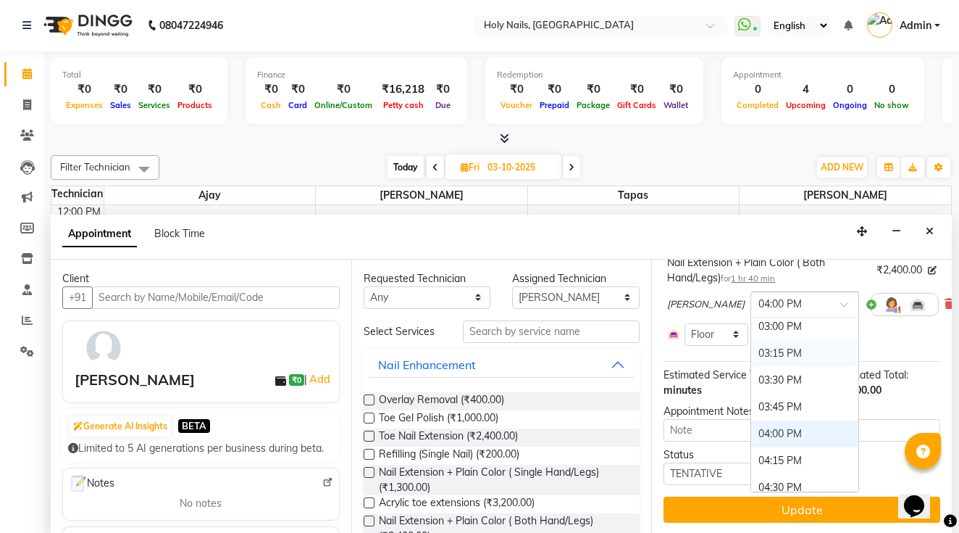
scroll to position [644, 0]
click at [752, 331] on div "03:00 PM" at bounding box center [804, 330] width 107 height 27
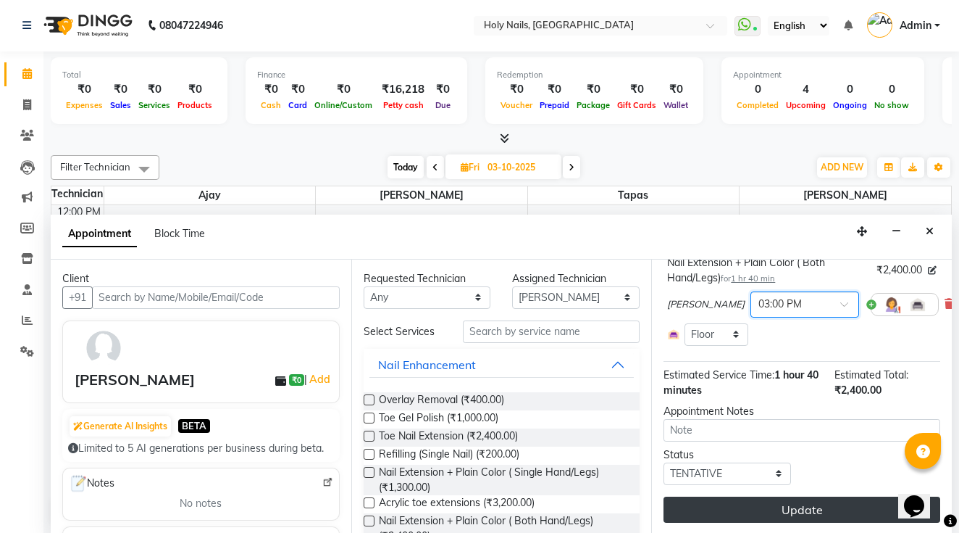
click at [757, 509] on button "Update" at bounding box center [802, 509] width 277 height 26
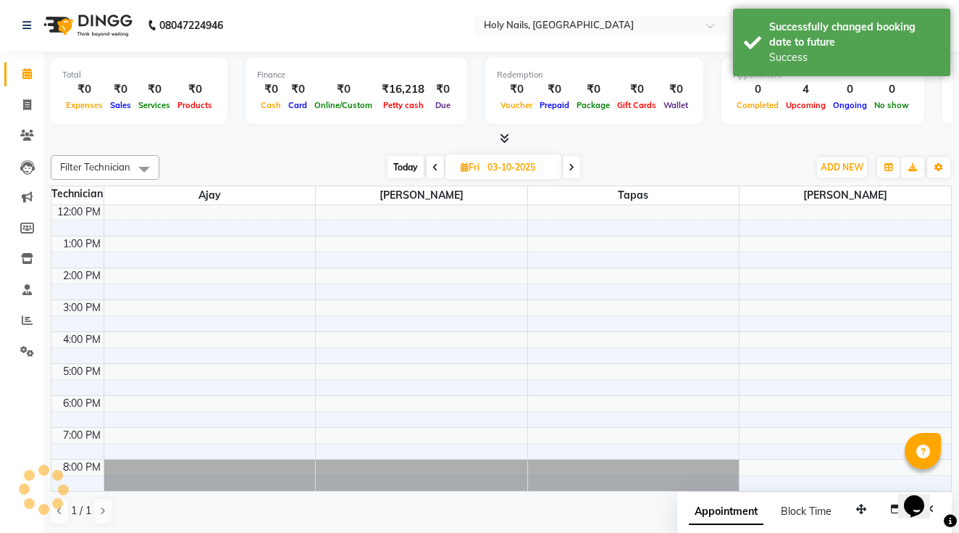
scroll to position [0, 0]
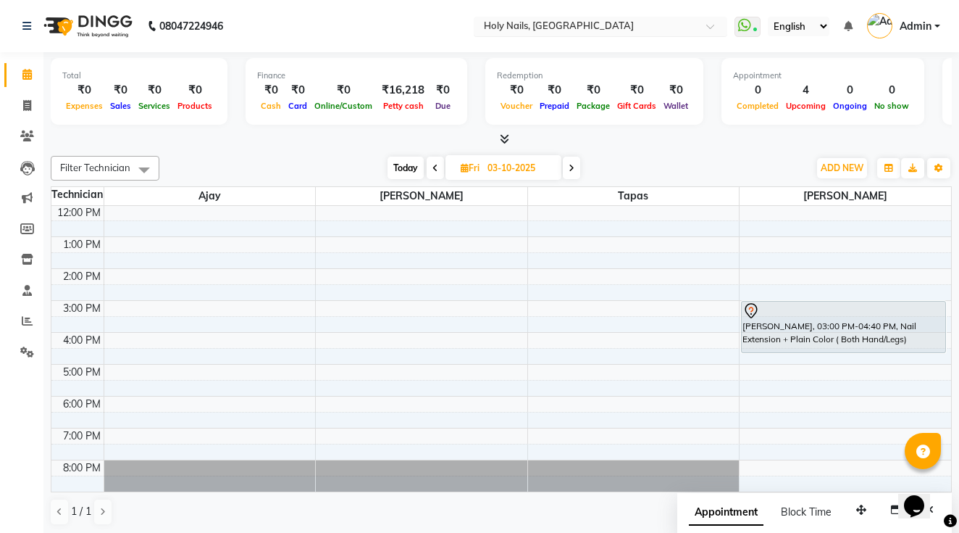
click at [481, 29] on input "text" at bounding box center [586, 27] width 210 height 14
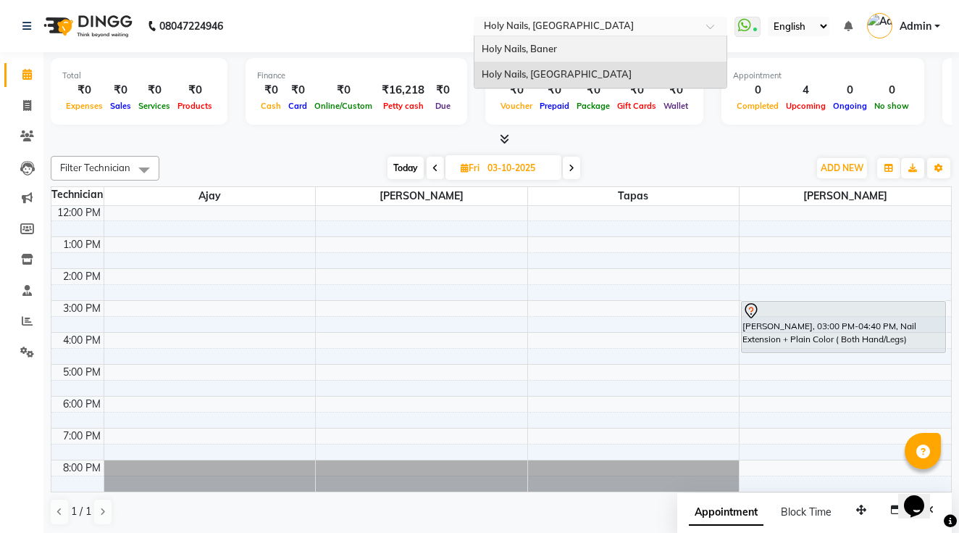
click at [482, 51] on span "Holy Nails, Baner" at bounding box center [519, 49] width 75 height 12
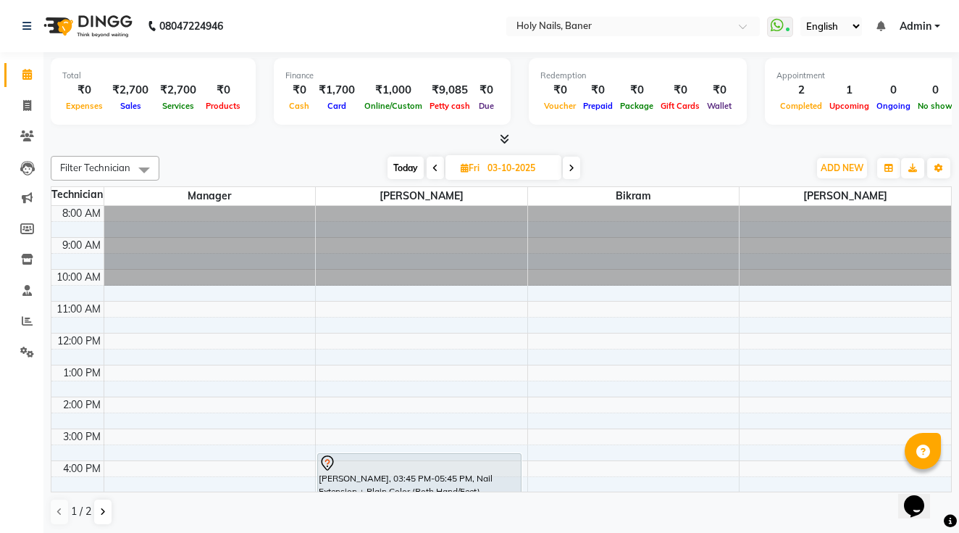
click at [409, 167] on span "Today" at bounding box center [406, 168] width 36 height 22
type input "01-10-2025"
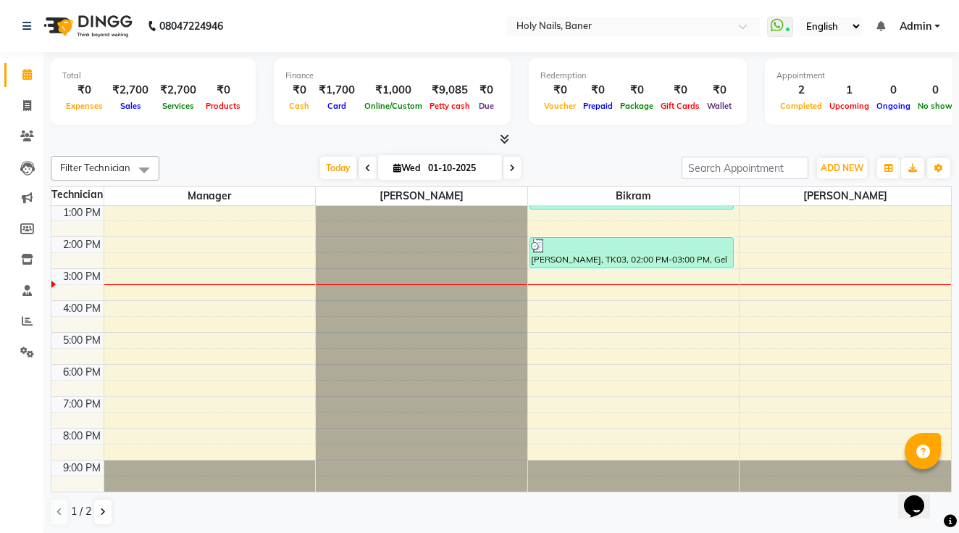
scroll to position [141, 0]
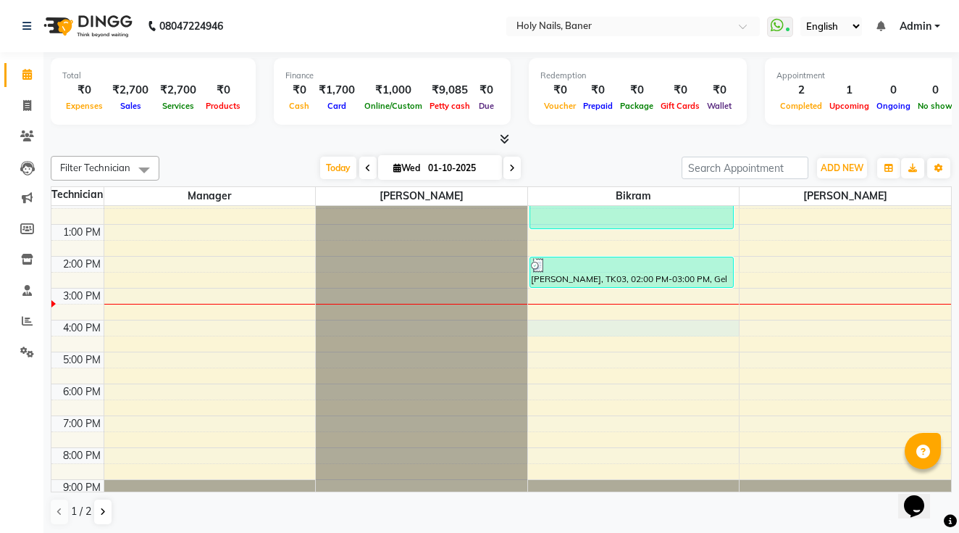
click at [538, 323] on div "8:00 AM 9:00 AM 10:00 AM 11:00 AM 12:00 PM 1:00 PM 2:00 PM 3:00 PM 4:00 PM 5:00…" at bounding box center [501, 288] width 900 height 446
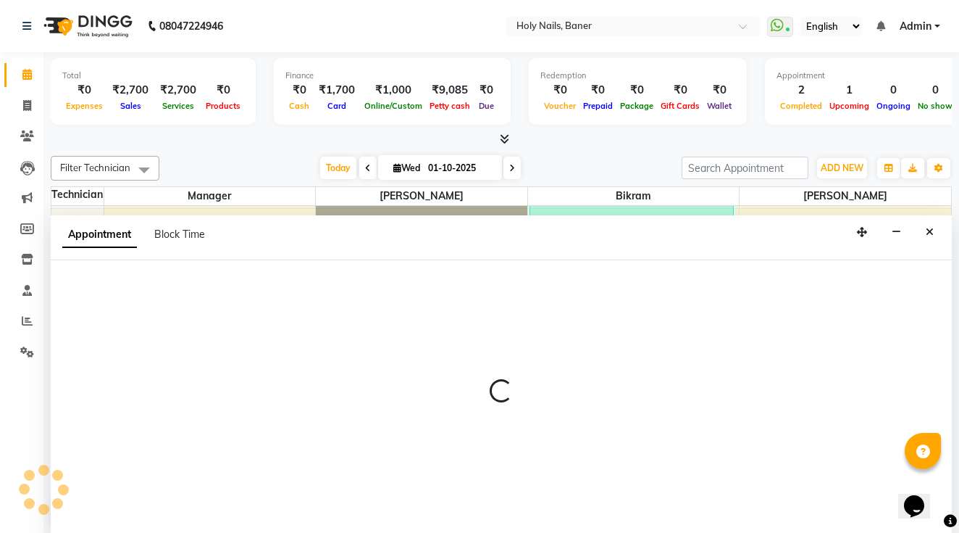
scroll to position [1, 0]
select select "58118"
select select "tentative"
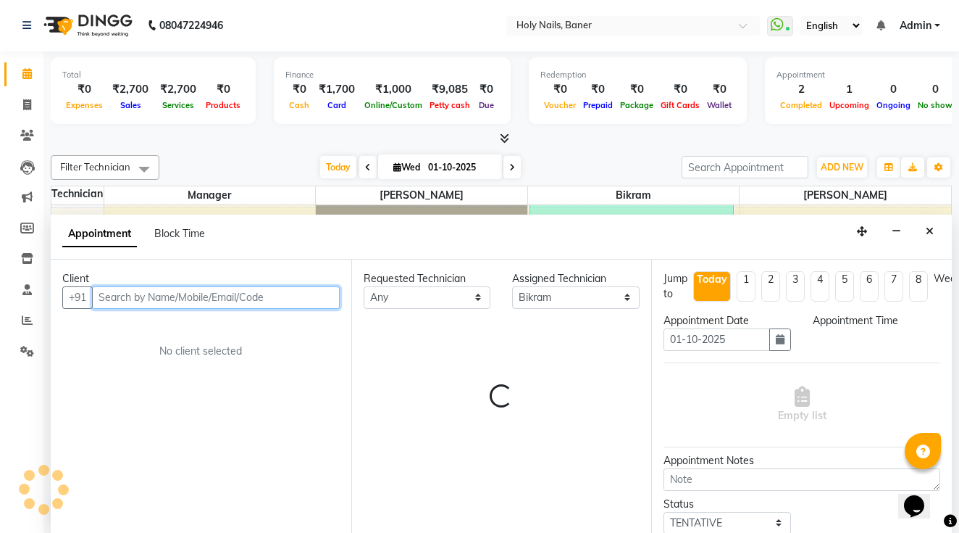
select select "960"
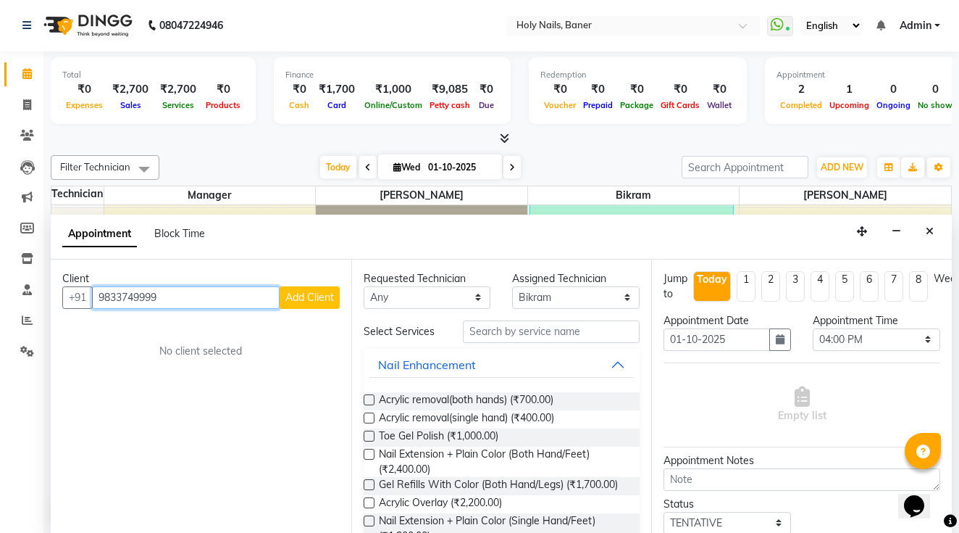
type input "9833749999"
click at [307, 292] on span "Add Client" at bounding box center [310, 297] width 49 height 13
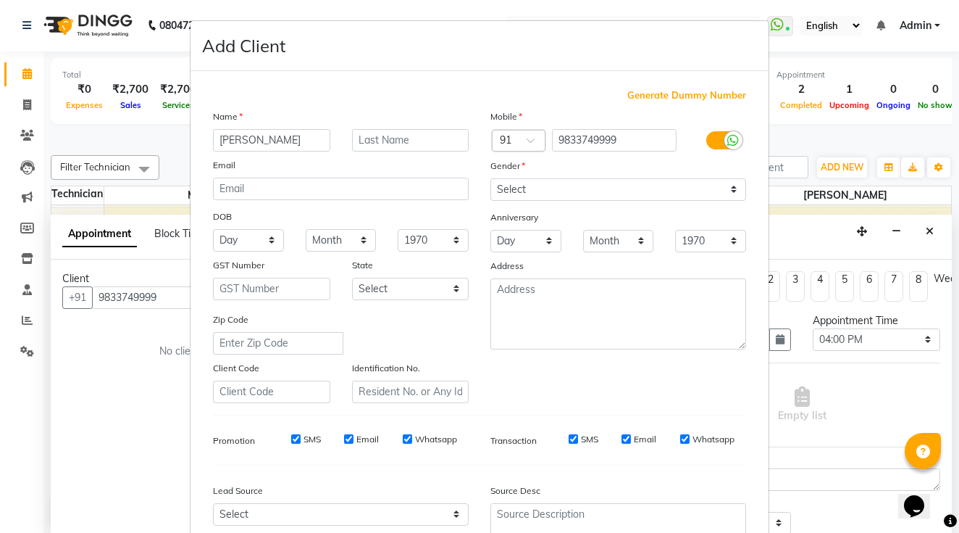
type input "Riya"
type input "Telwadkar"
select select "female"
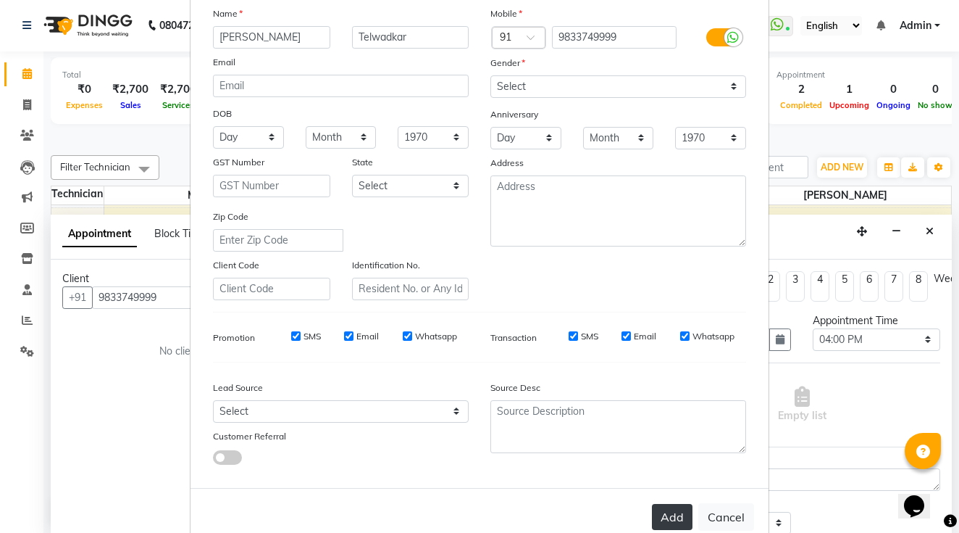
click at [682, 506] on button "Add" at bounding box center [672, 517] width 41 height 26
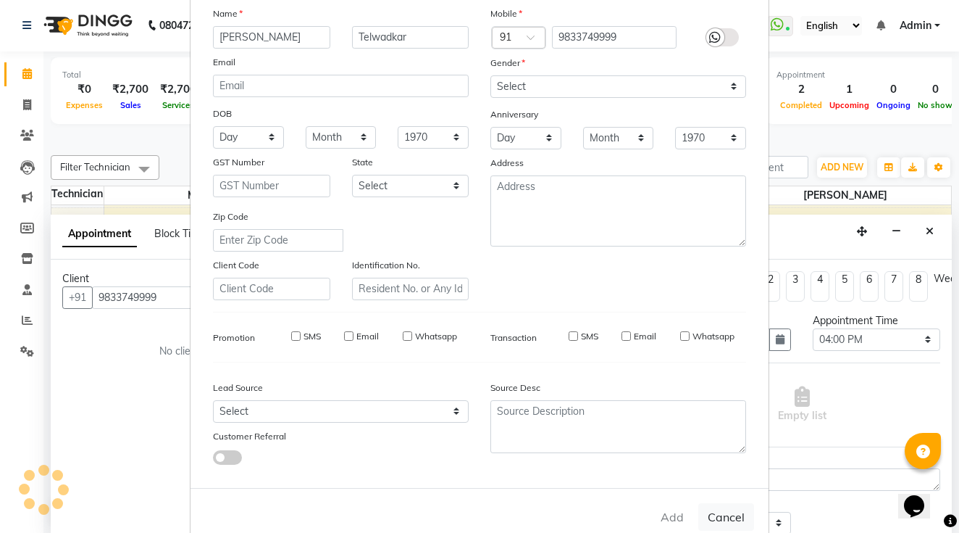
select select
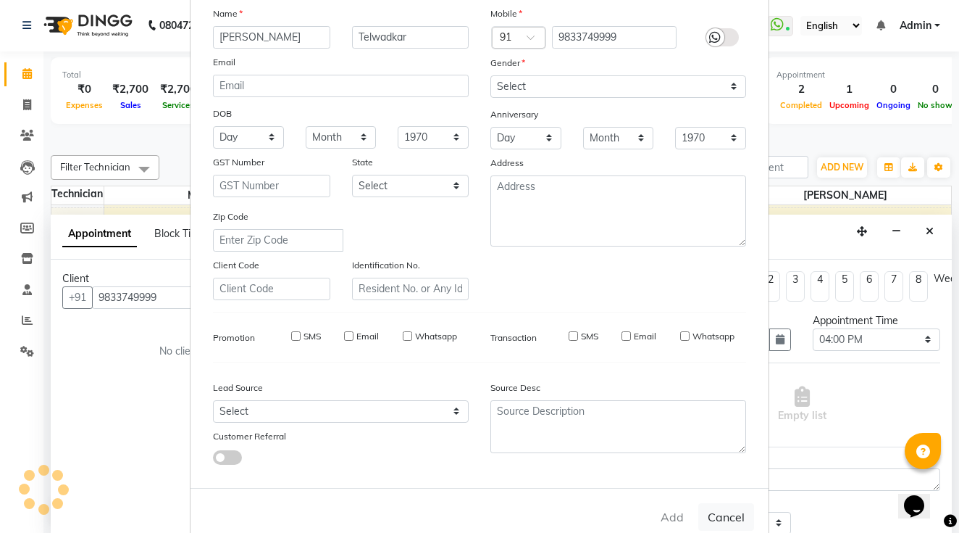
select select
checkbox input "false"
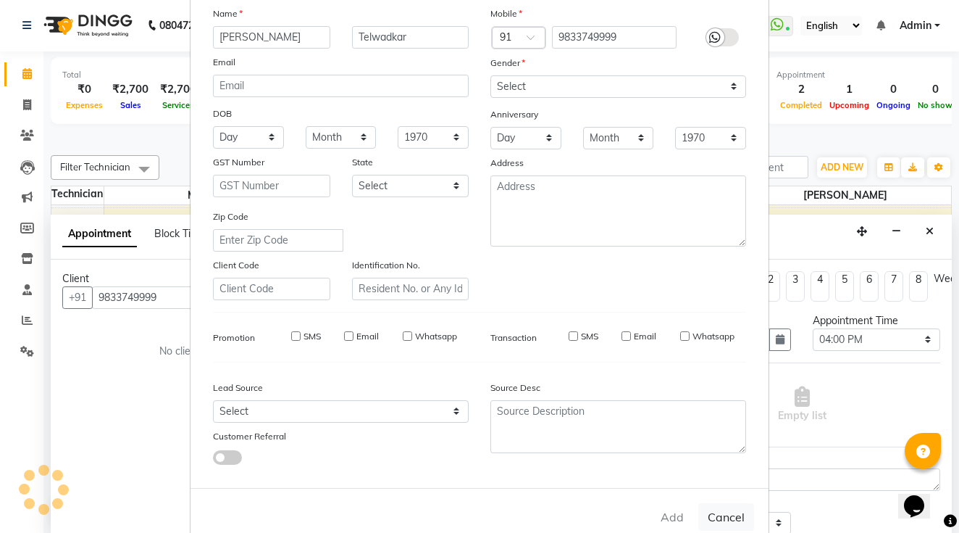
checkbox input "false"
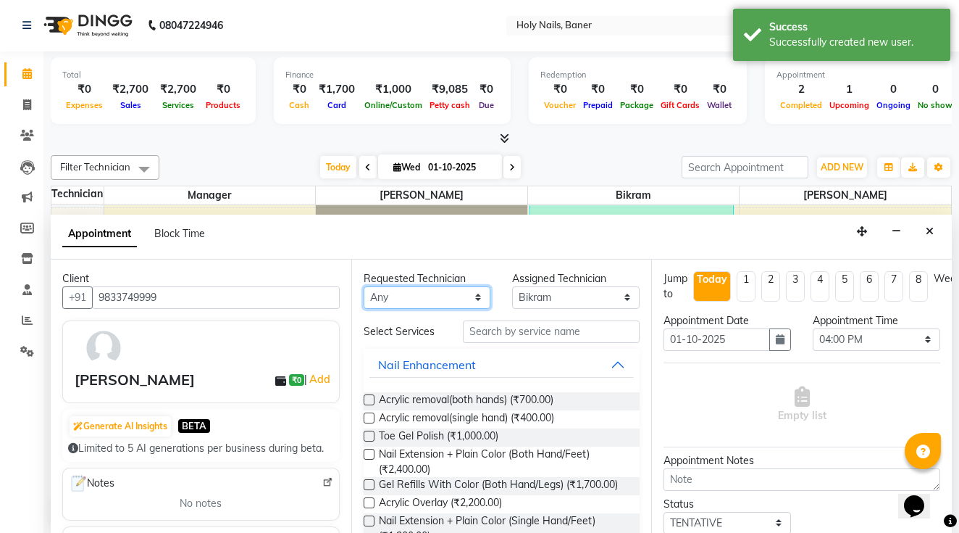
select select "36620"
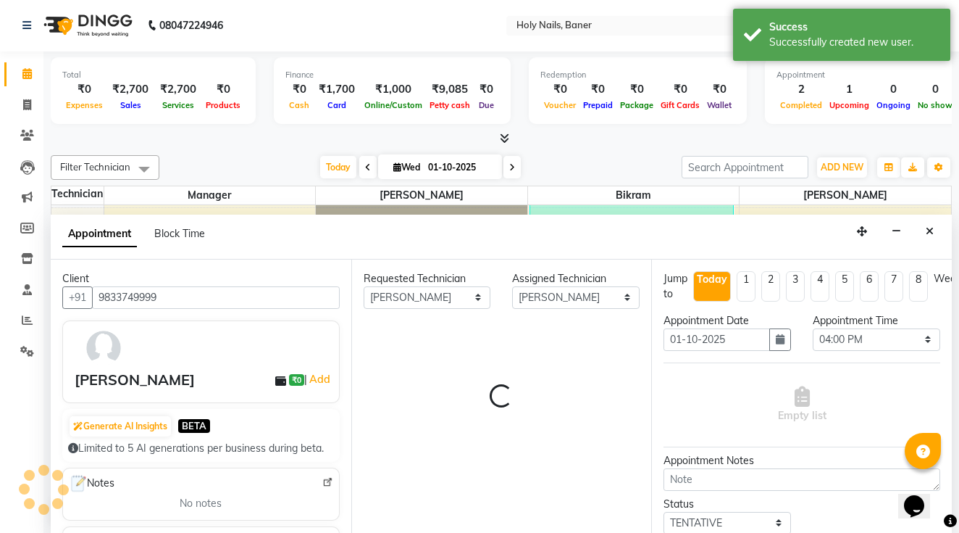
click at [529, 327] on div "Requested Technician Any Ajay Bijoy Bikram Kamlesh Manager Suchitra Vishwajeet …" at bounding box center [501, 396] width 301 height 275
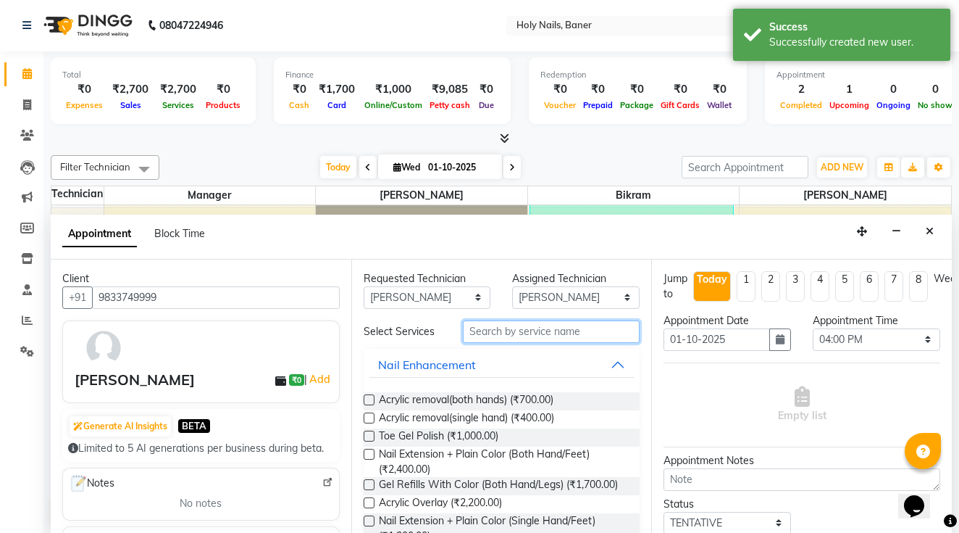
click at [512, 329] on input "text" at bounding box center [551, 331] width 177 height 22
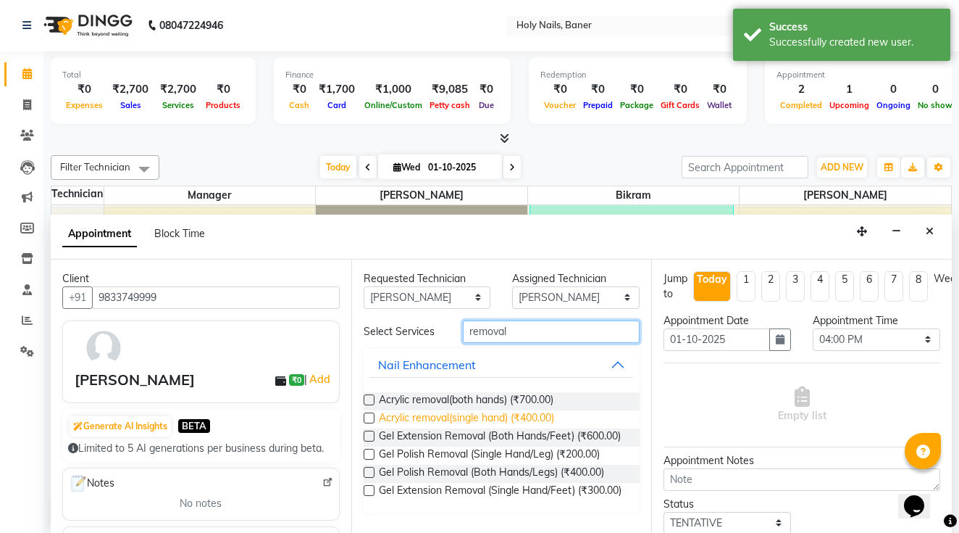
type input "removal"
click at [551, 426] on span "Acrylic removal(single hand) (₹400.00)" at bounding box center [466, 419] width 175 height 18
checkbox input "false"
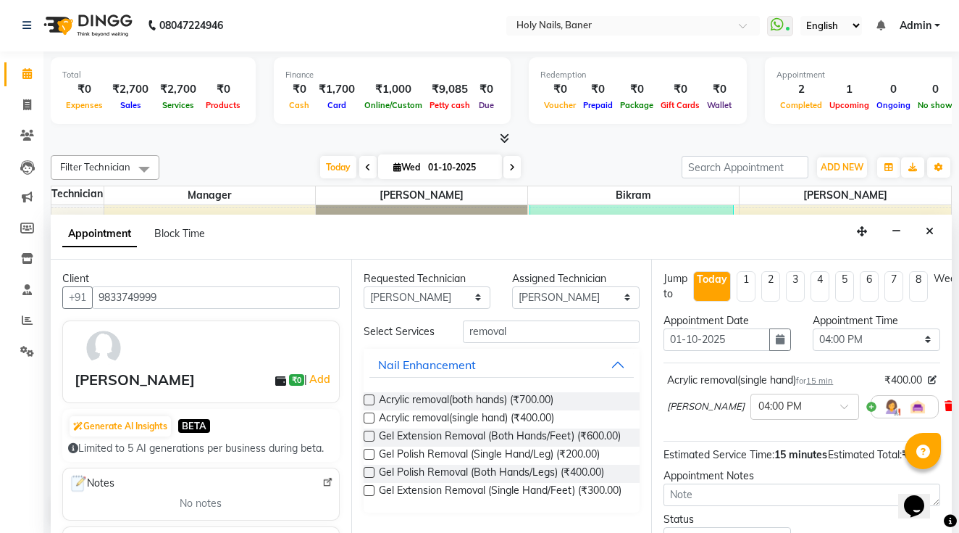
click at [945, 406] on icon at bounding box center [949, 406] width 9 height 10
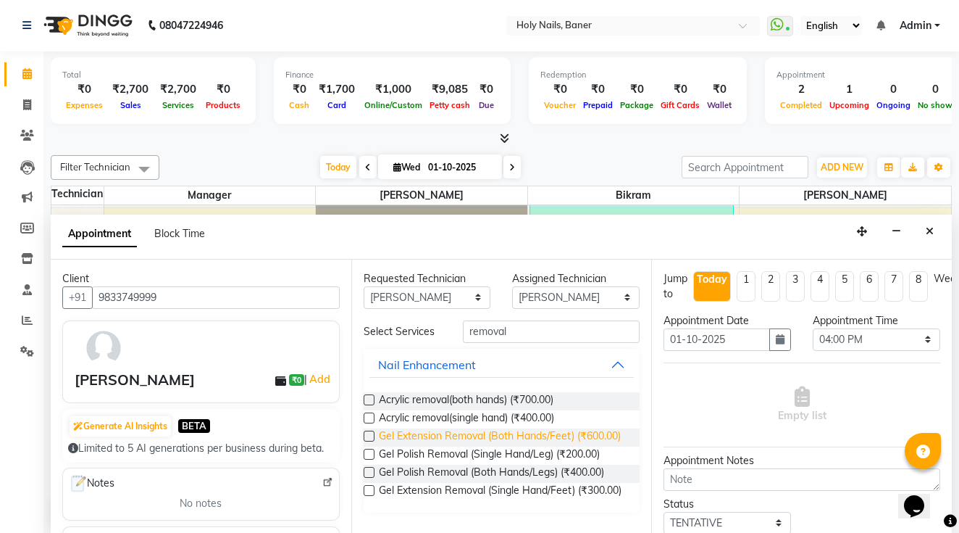
click at [591, 433] on span "Gel Extension Removal (Both Hands/Feet) (₹600.00)" at bounding box center [500, 437] width 242 height 18
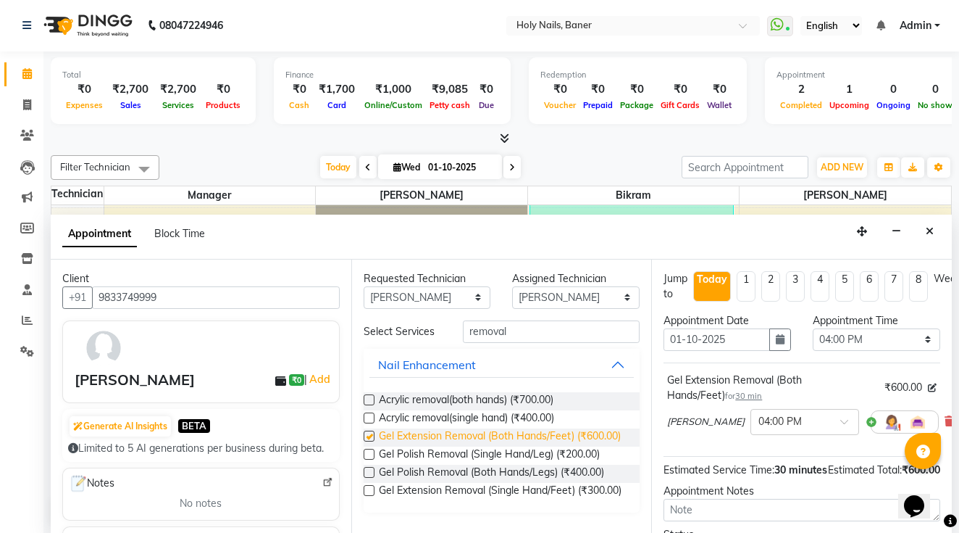
checkbox input "false"
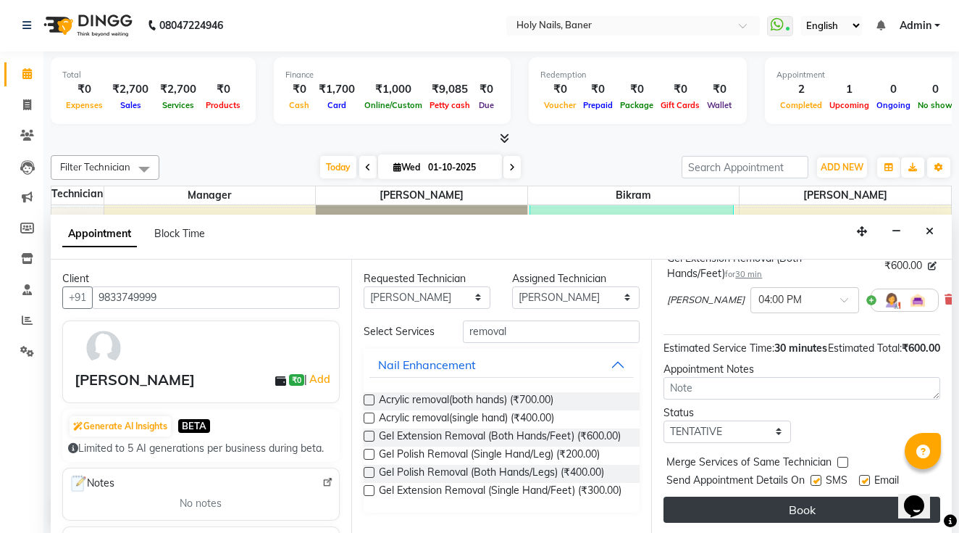
click at [796, 500] on button "Book" at bounding box center [802, 509] width 277 height 26
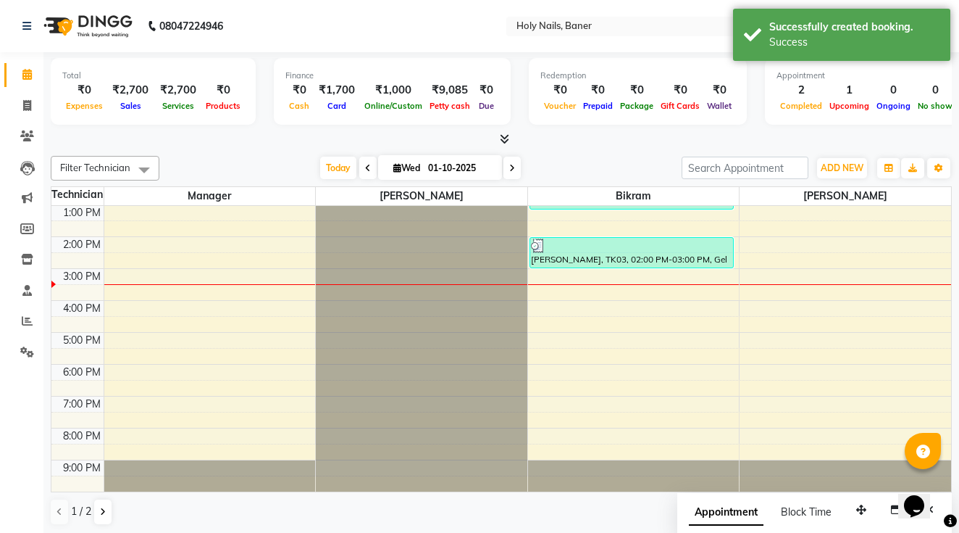
scroll to position [160, 0]
click at [325, 170] on span "Today" at bounding box center [338, 168] width 36 height 22
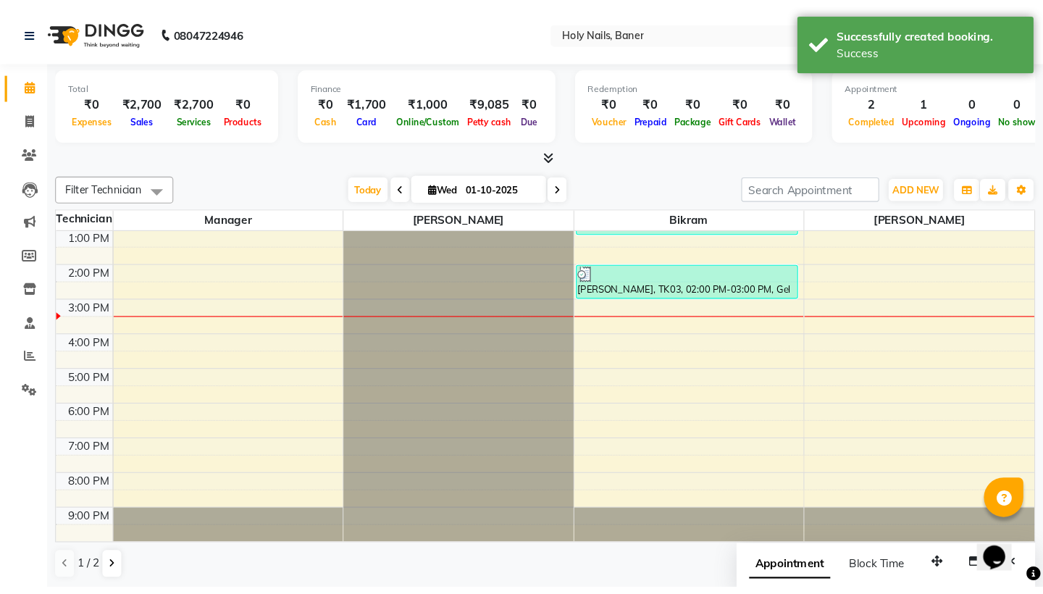
scroll to position [0, 0]
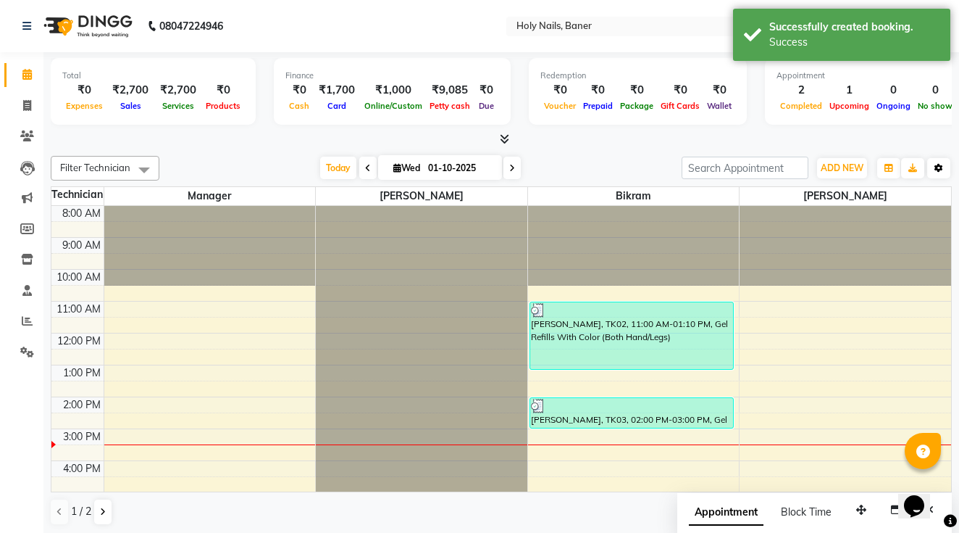
click at [940, 167] on icon "button" at bounding box center [939, 168] width 9 height 9
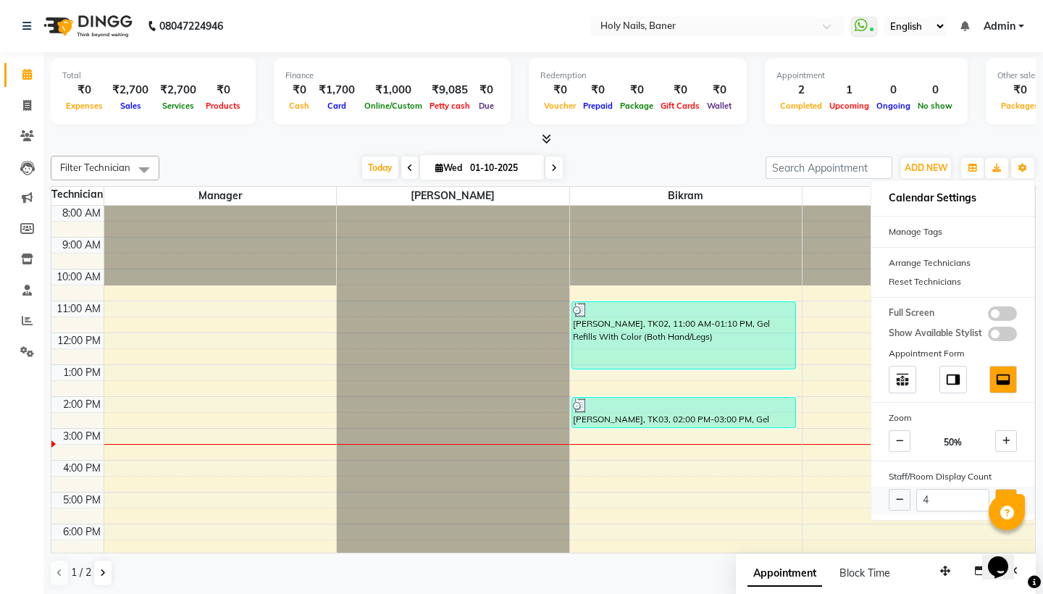
click at [959, 492] on button at bounding box center [1007, 500] width 22 height 22
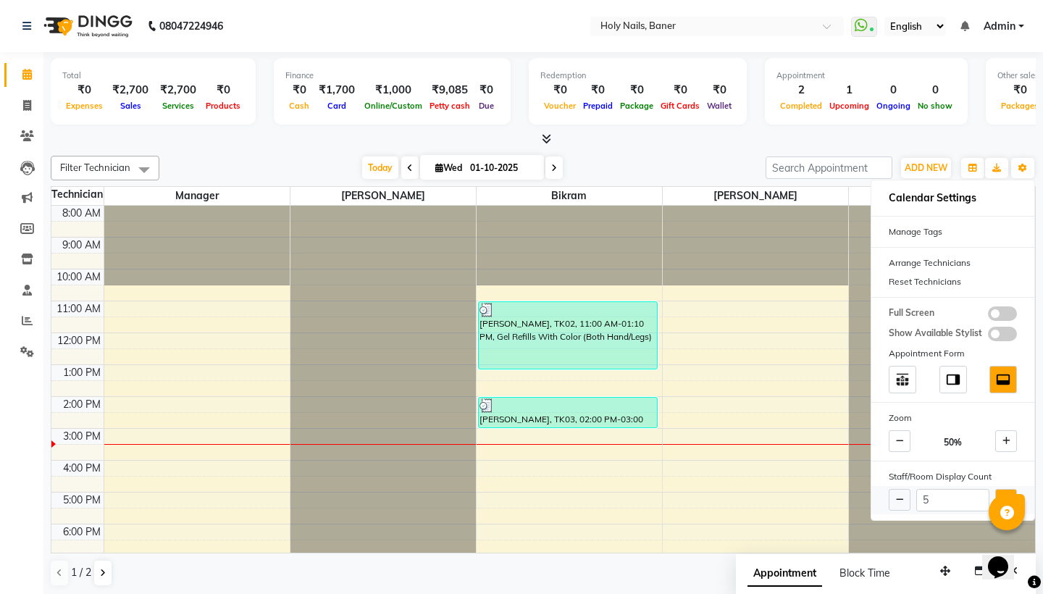
click at [959, 492] on button at bounding box center [1007, 500] width 22 height 22
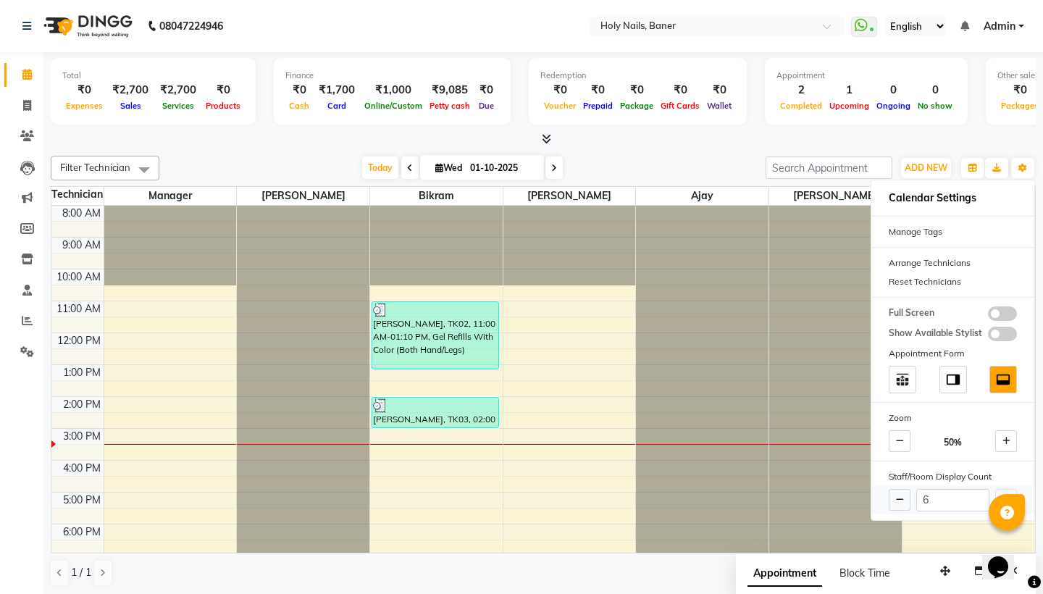
type input "7"
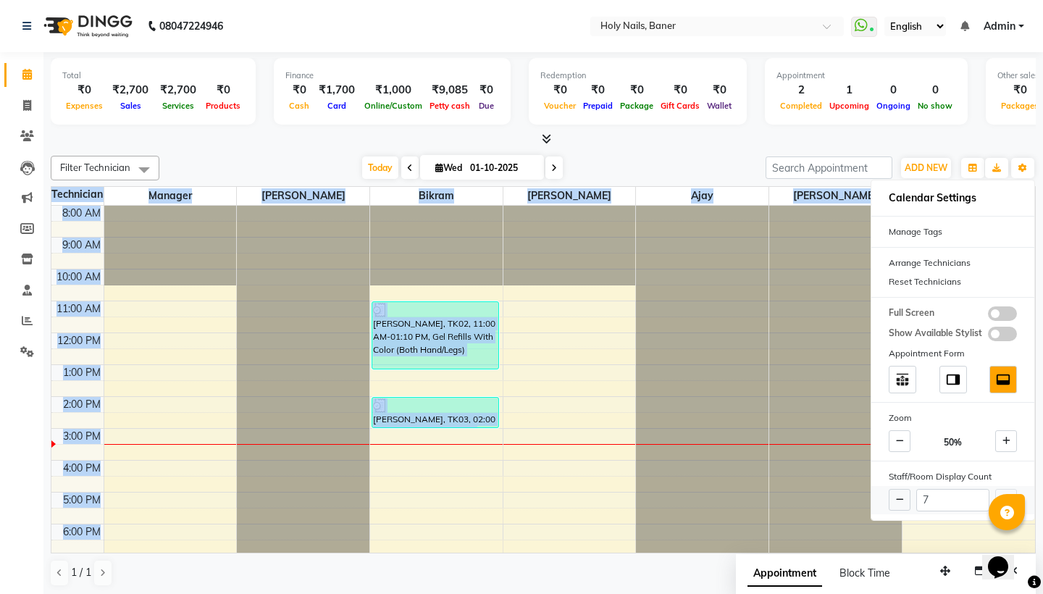
click at [959, 492] on div "7" at bounding box center [953, 500] width 163 height 28
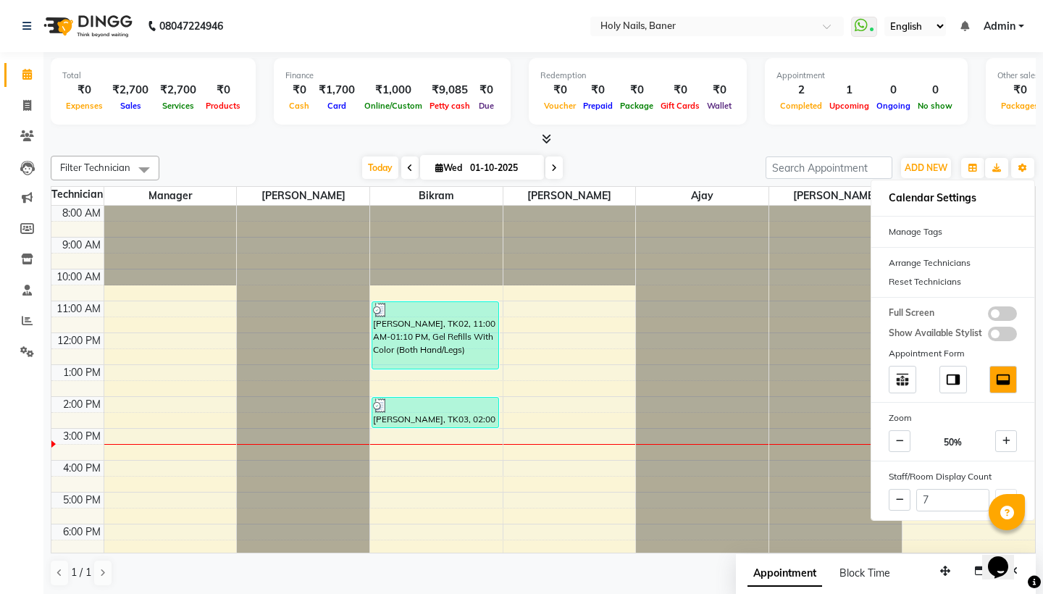
click at [679, 169] on div "Today Wed 01-10-2025" at bounding box center [463, 168] width 592 height 22
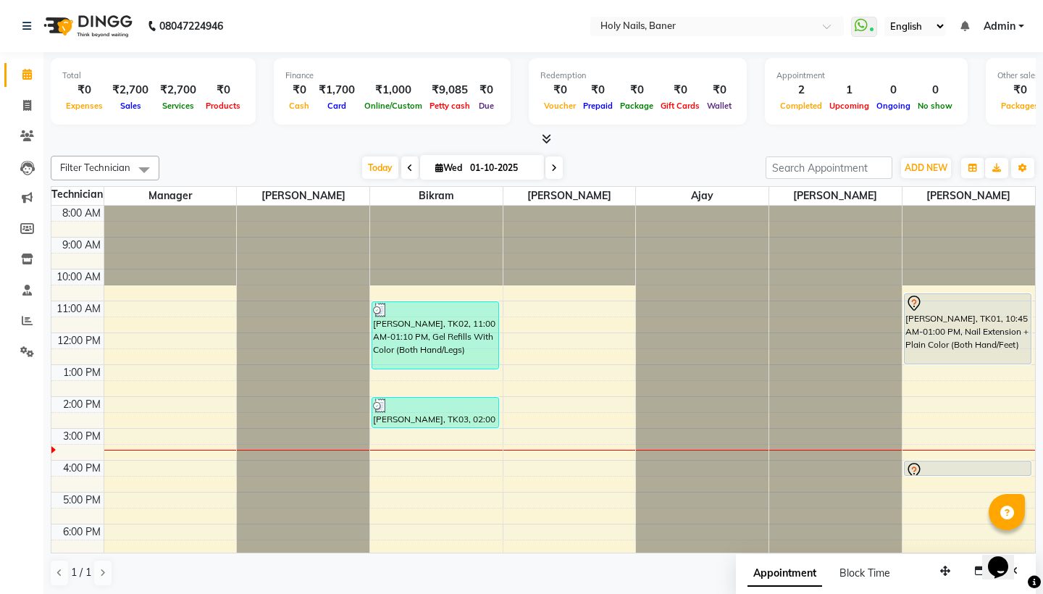
click at [483, 161] on input "01-10-2025" at bounding box center [502, 168] width 72 height 22
select select "10"
select select "2025"
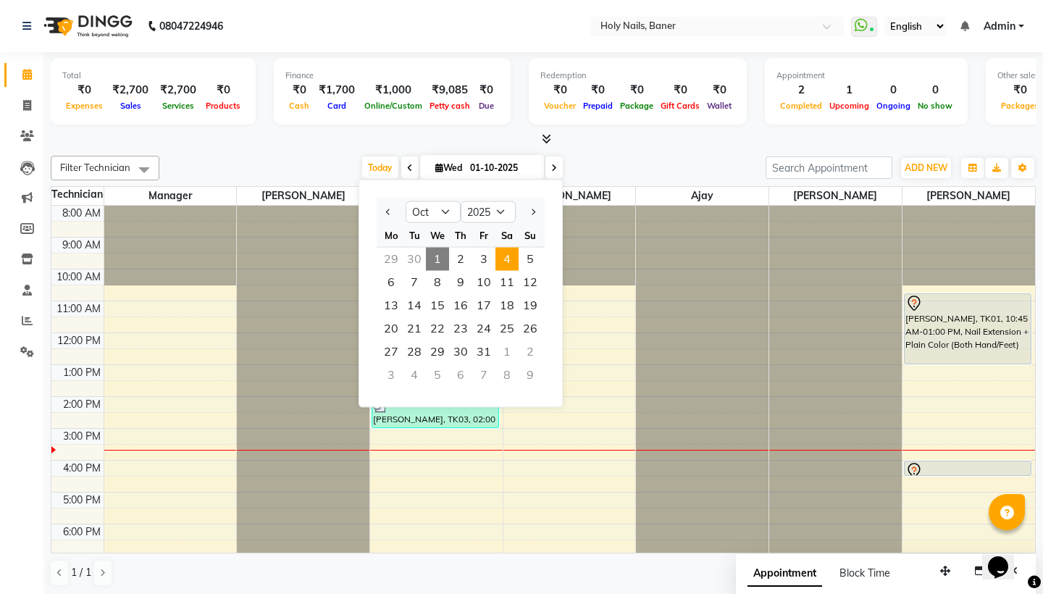
click at [509, 259] on span "4" at bounding box center [507, 259] width 23 height 23
type input "04-10-2025"
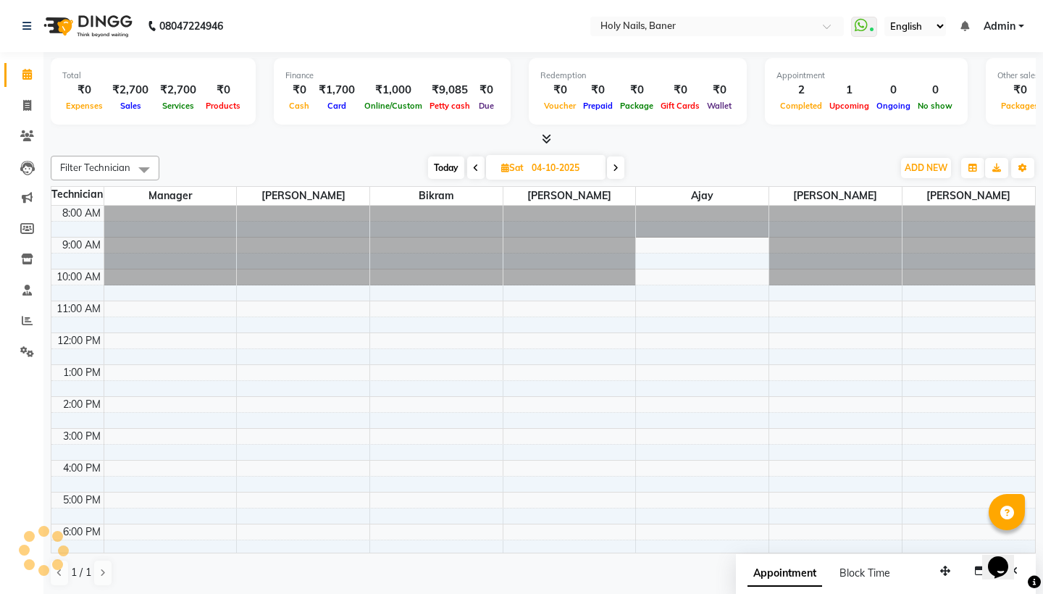
scroll to position [99, 0]
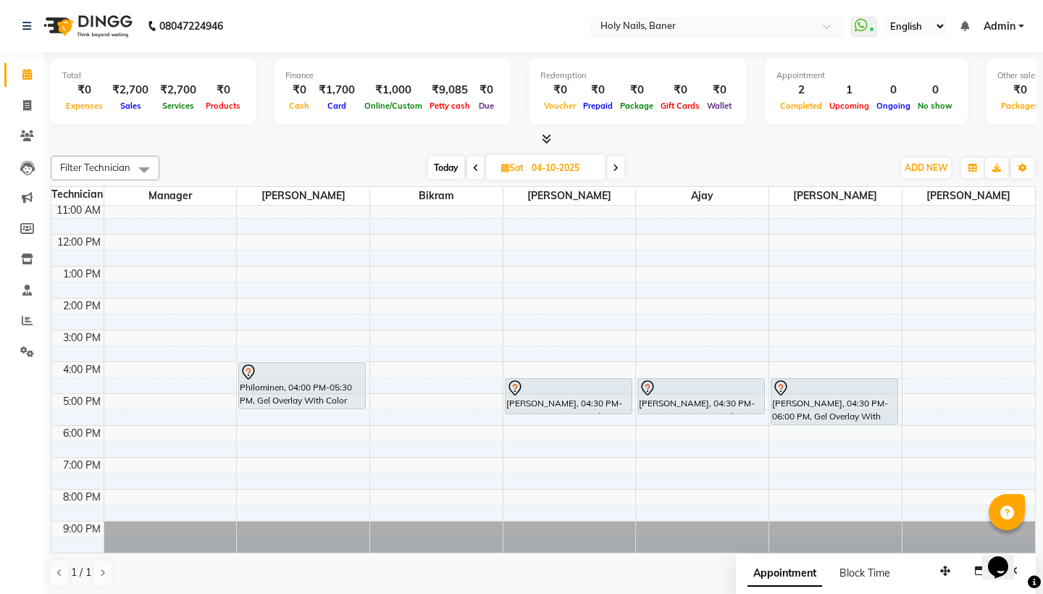
click at [598, 25] on input "text" at bounding box center [703, 27] width 210 height 14
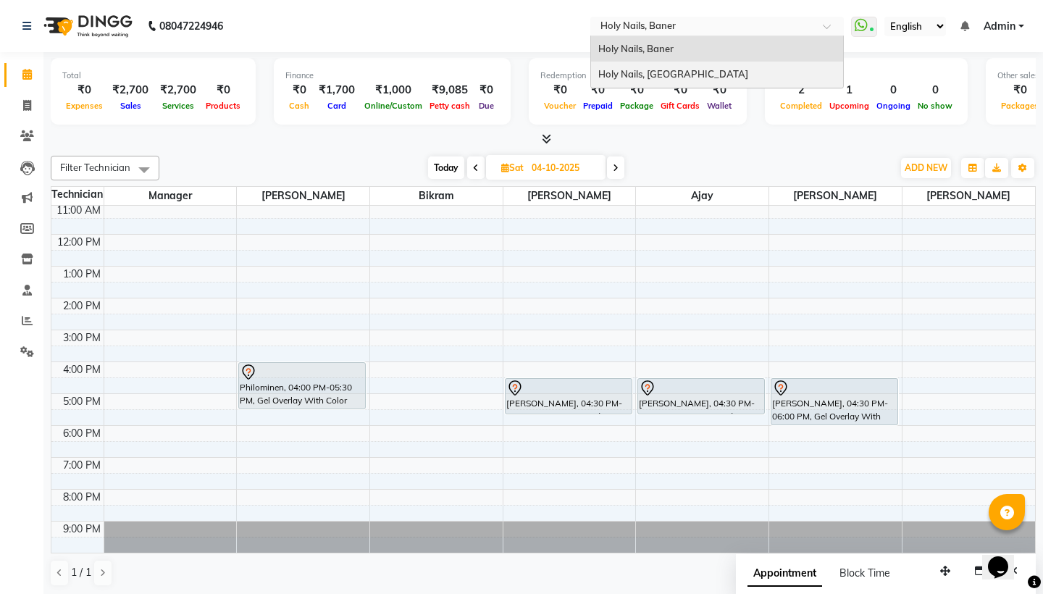
click at [599, 78] on span "Holy Nails, [GEOGRAPHIC_DATA]" at bounding box center [674, 74] width 150 height 12
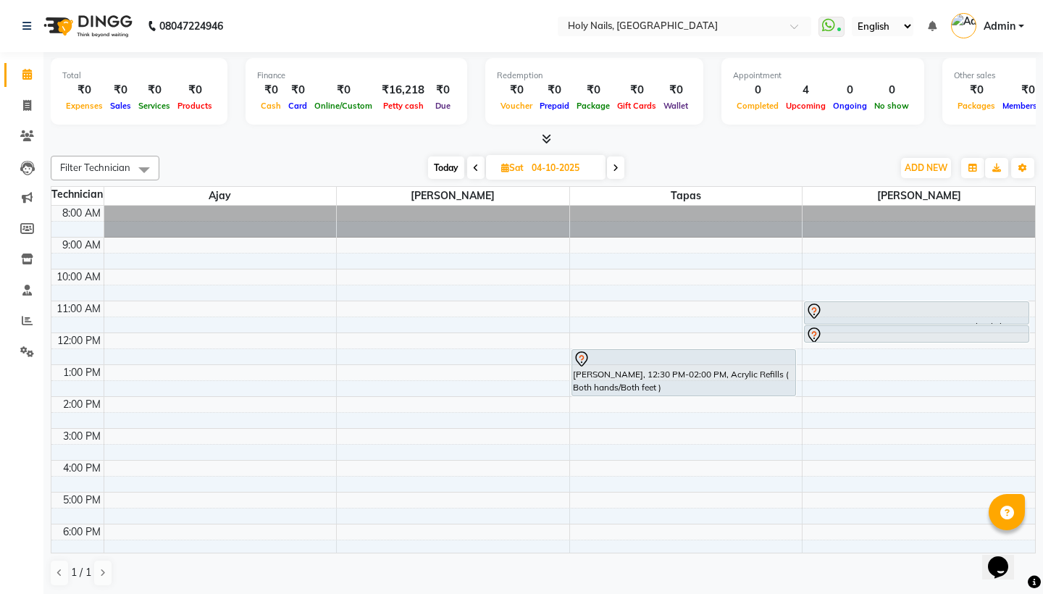
click at [345, 311] on div "8:00 AM 9:00 AM 10:00 AM 11:00 AM 12:00 PM 1:00 PM 2:00 PM 3:00 PM 4:00 PM 5:00…" at bounding box center [543, 413] width 984 height 414
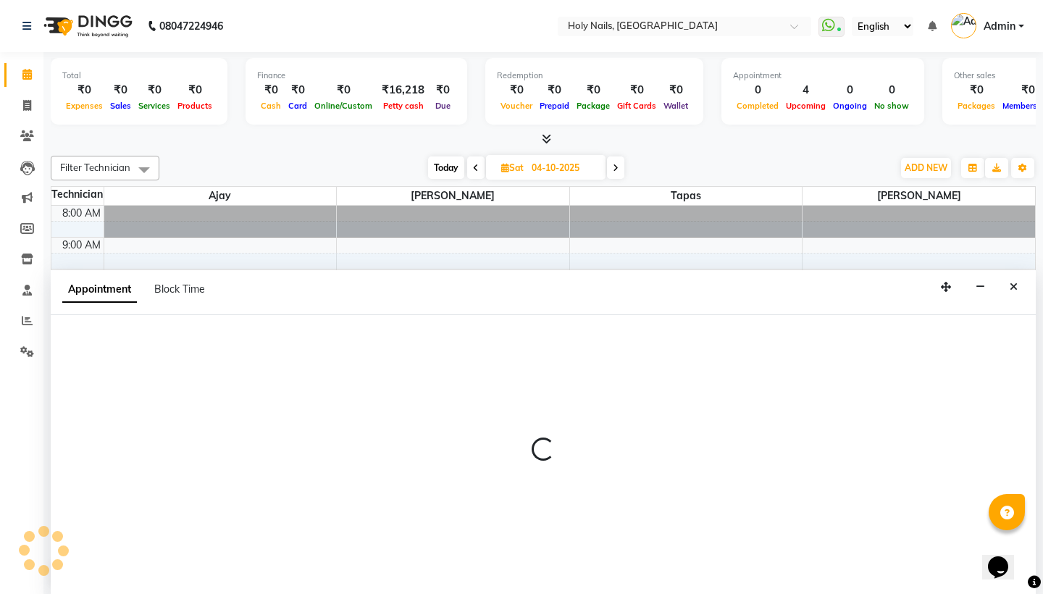
scroll to position [1, 0]
select select "62064"
select select "660"
select select "tentative"
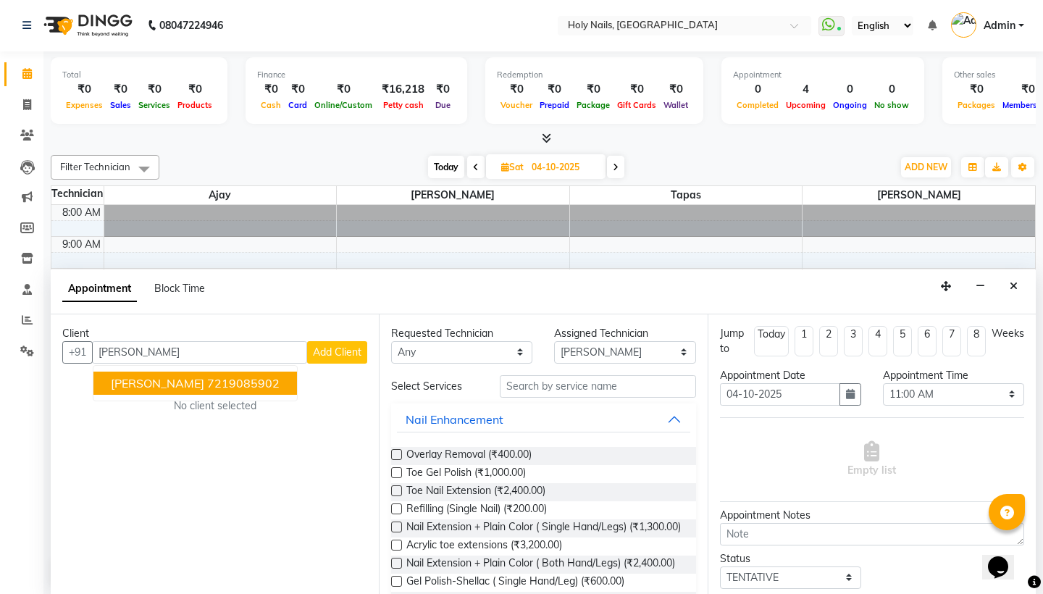
type input "7219085902"
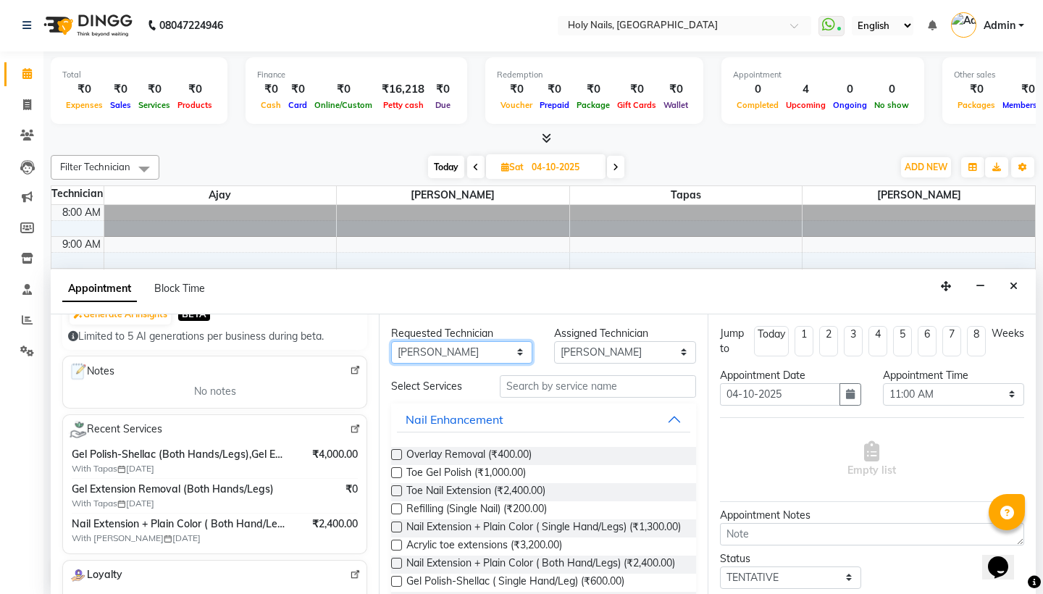
scroll to position [172, 0]
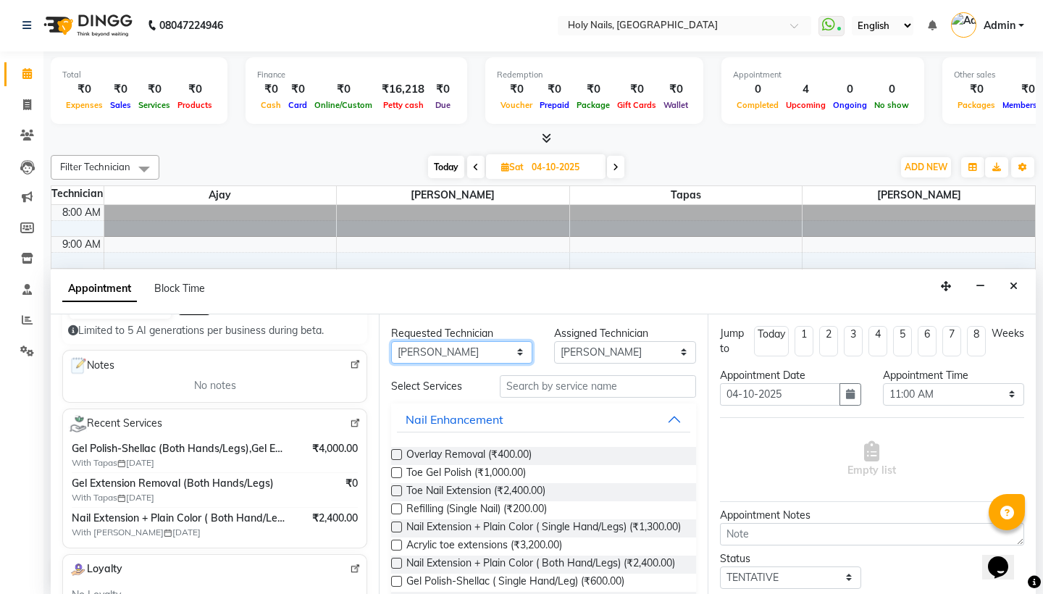
select select "43996"
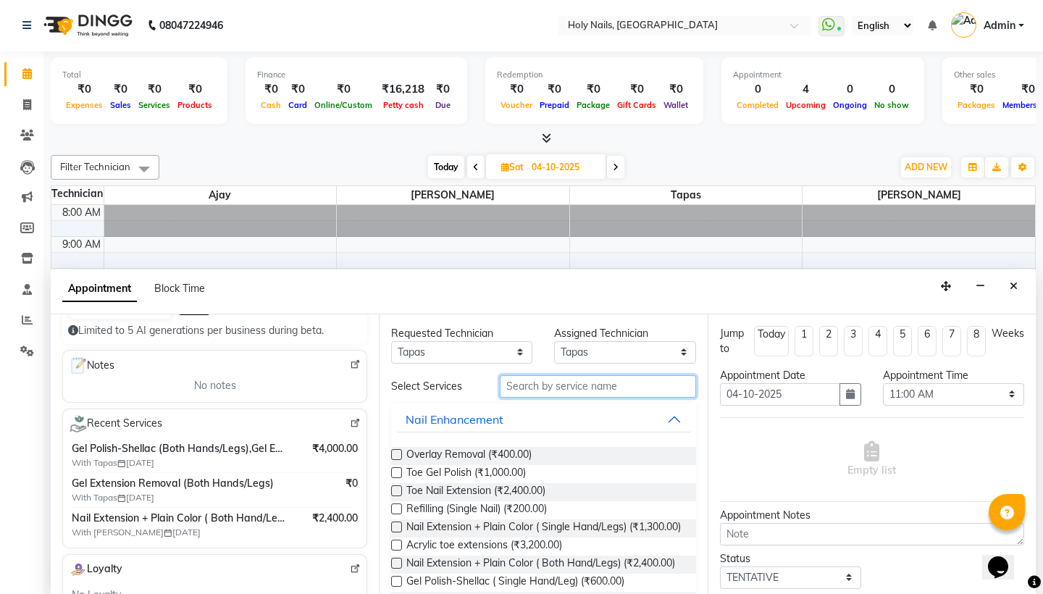
click at [530, 385] on input "text" at bounding box center [598, 386] width 196 height 22
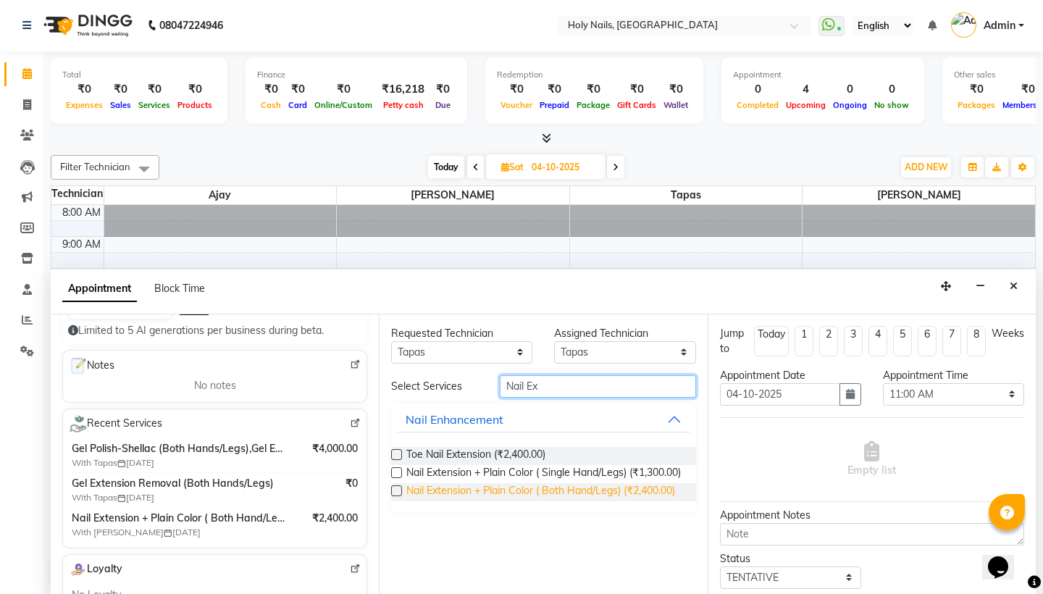
type input "Nail Ex"
click at [527, 500] on span "Nail Extension + Plain Color ( Both Hand/Legs) (₹2,400.00)" at bounding box center [541, 492] width 269 height 18
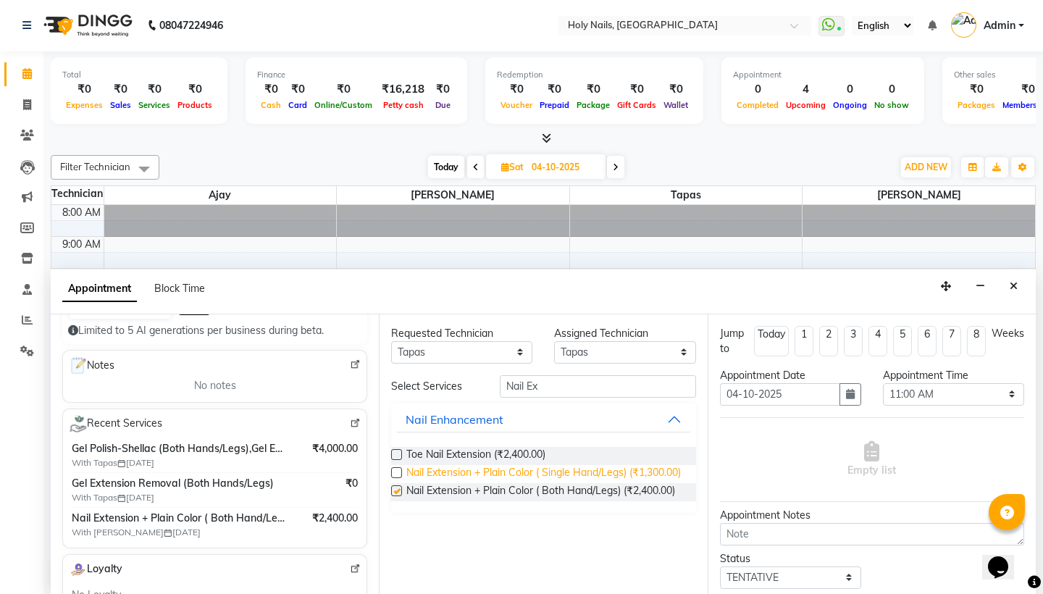
checkbox input "false"
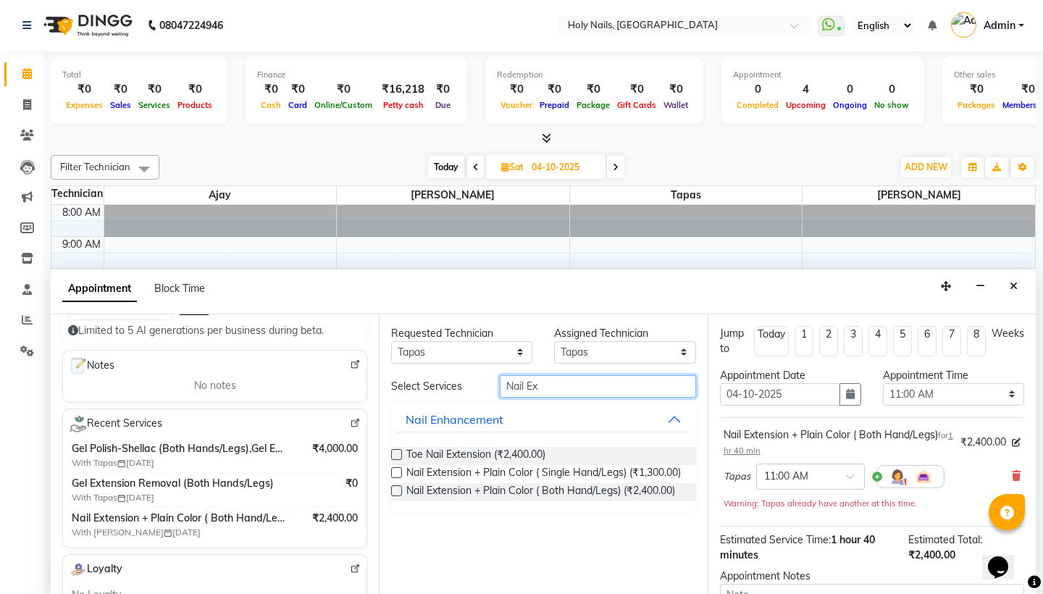
click at [550, 380] on input "Nail Ex" at bounding box center [598, 386] width 196 height 22
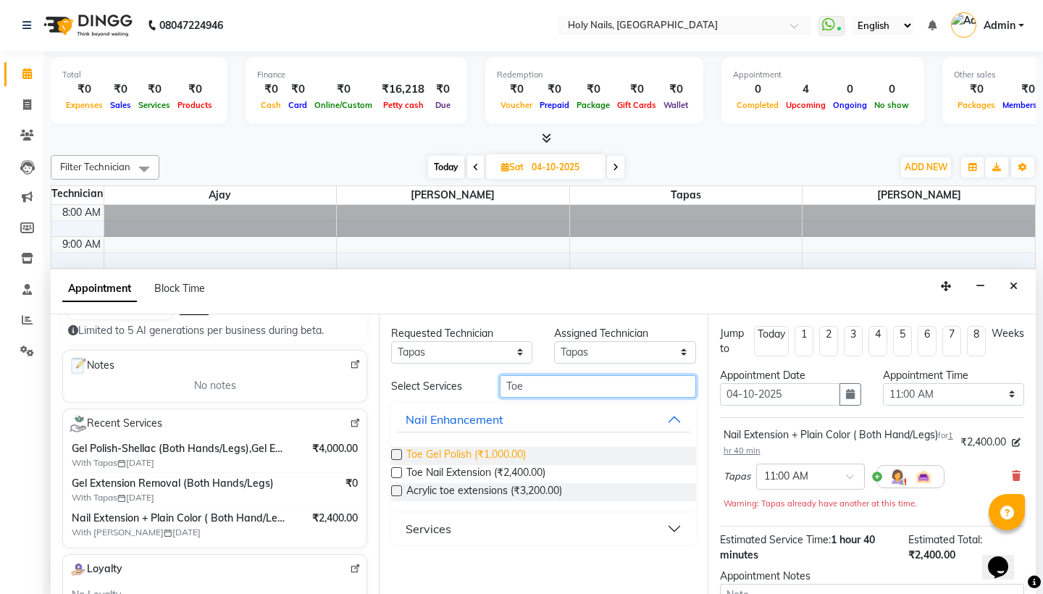
type input "Toe"
click at [517, 450] on span "Toe Gel Polish (₹1,000.00)" at bounding box center [467, 456] width 120 height 18
checkbox input "false"
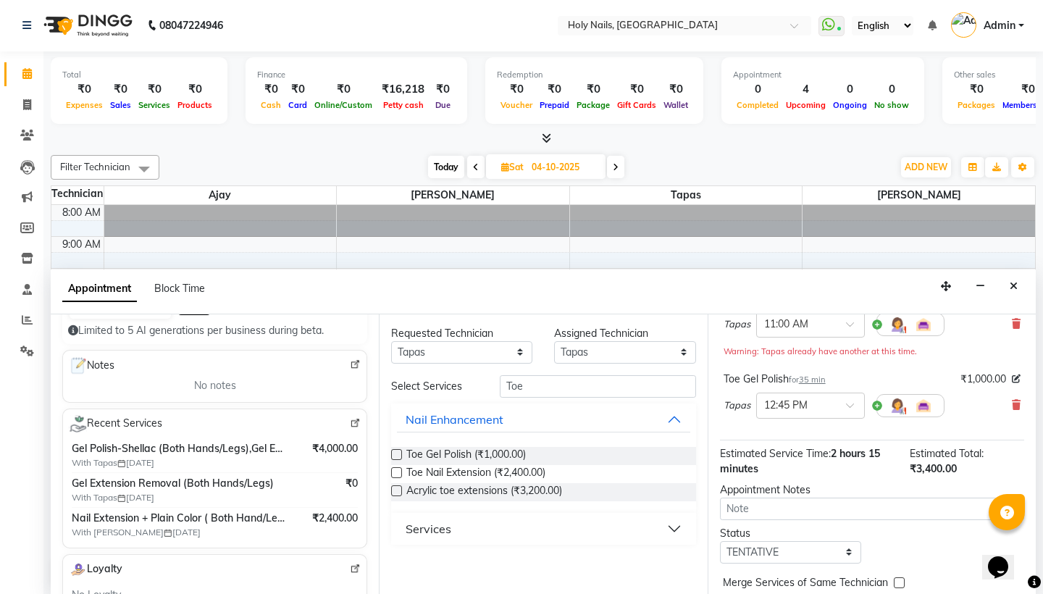
scroll to position [182, 0]
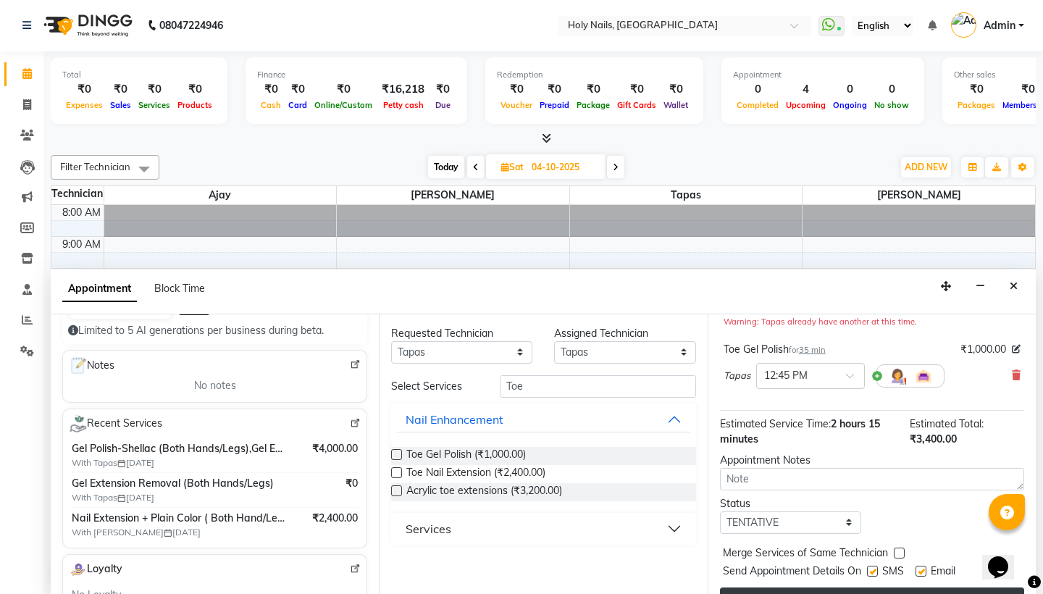
click at [799, 589] on button "Book" at bounding box center [872, 601] width 304 height 26
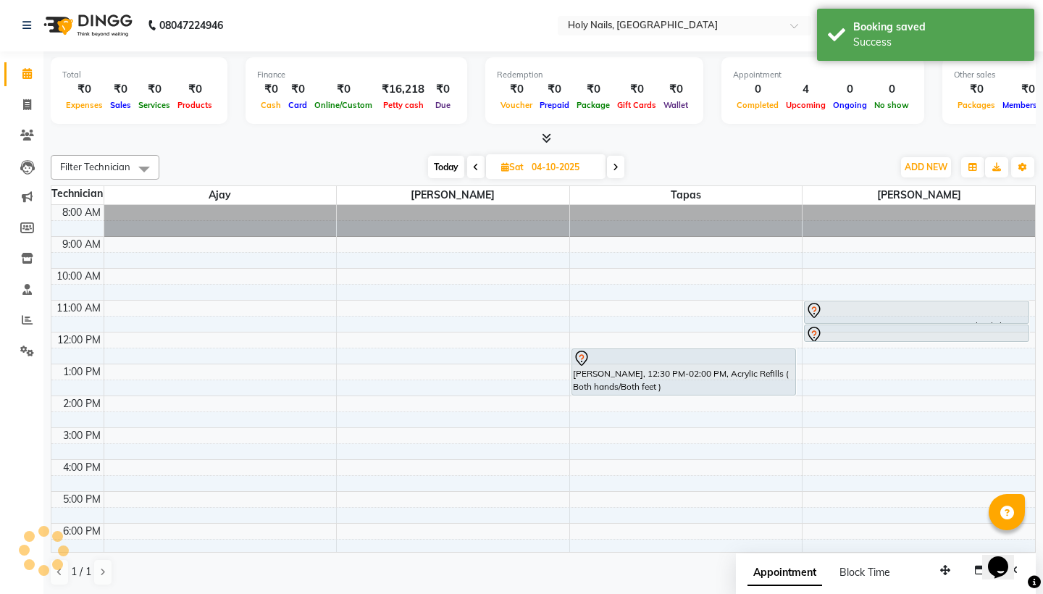
scroll to position [0, 0]
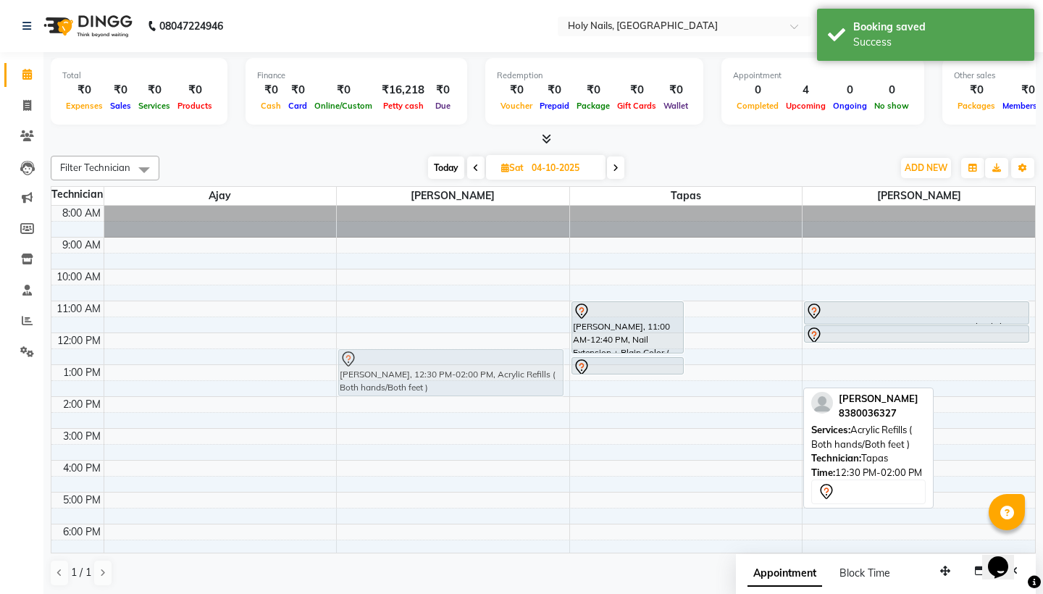
drag, startPoint x: 733, startPoint y: 375, endPoint x: 541, endPoint y: 374, distance: 192.0
click at [541, 374] on tr "[PERSON_NAME], 12:30 PM-02:00 PM, Acrylic Refills ( Both hands/Both feet ) [PER…" at bounding box center [543, 413] width 984 height 414
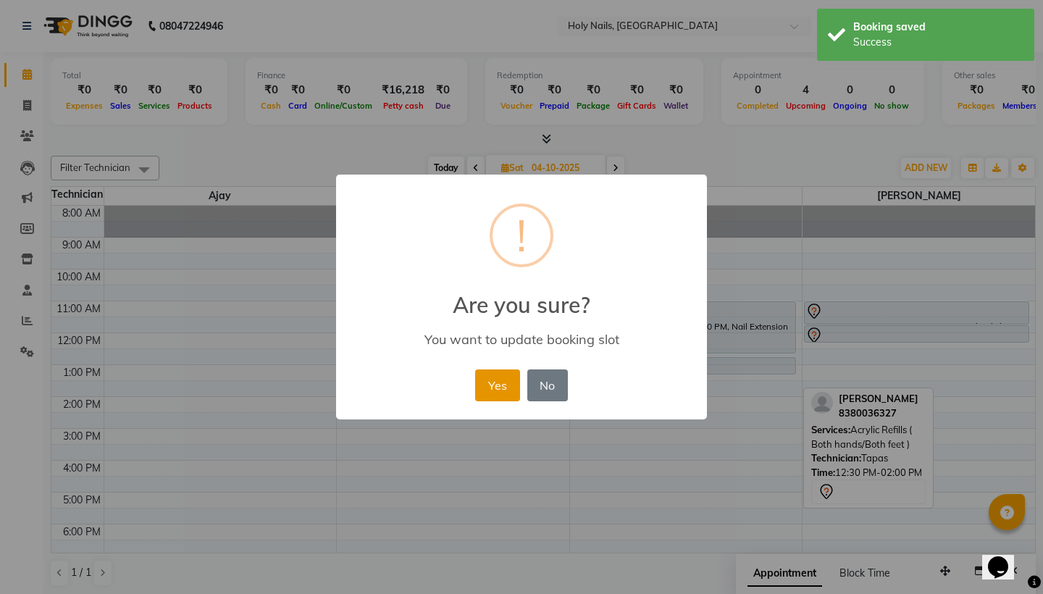
click at [499, 383] on button "Yes" at bounding box center [497, 386] width 44 height 32
